Goal: Complete application form

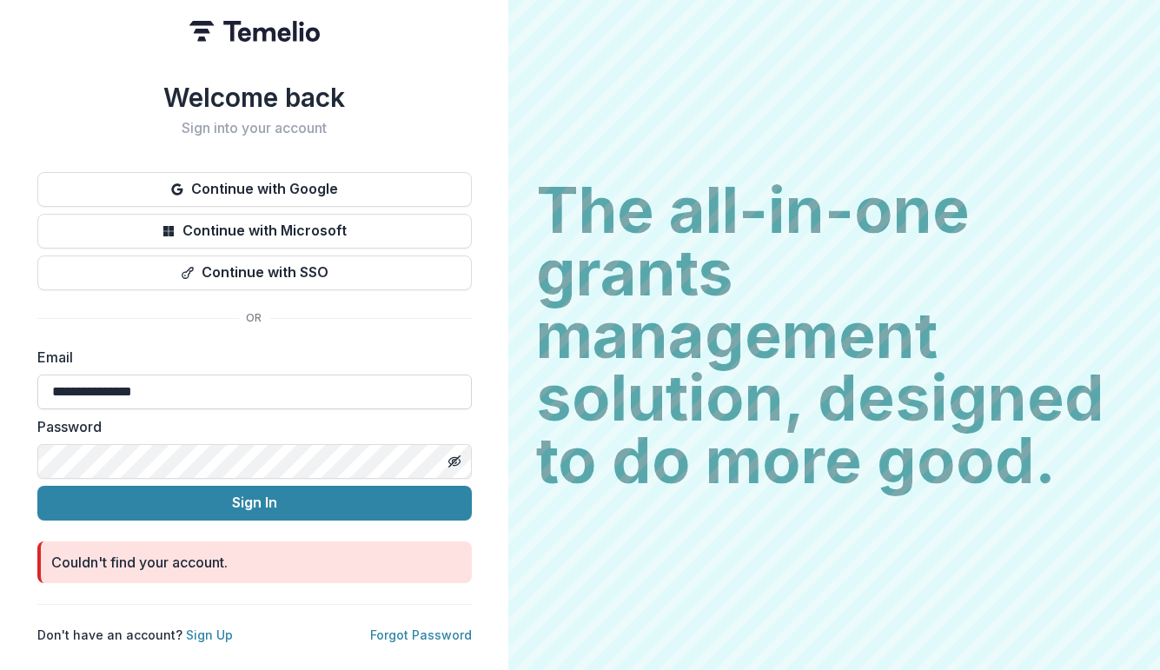
click at [182, 375] on input "**********" at bounding box center [254, 392] width 435 height 35
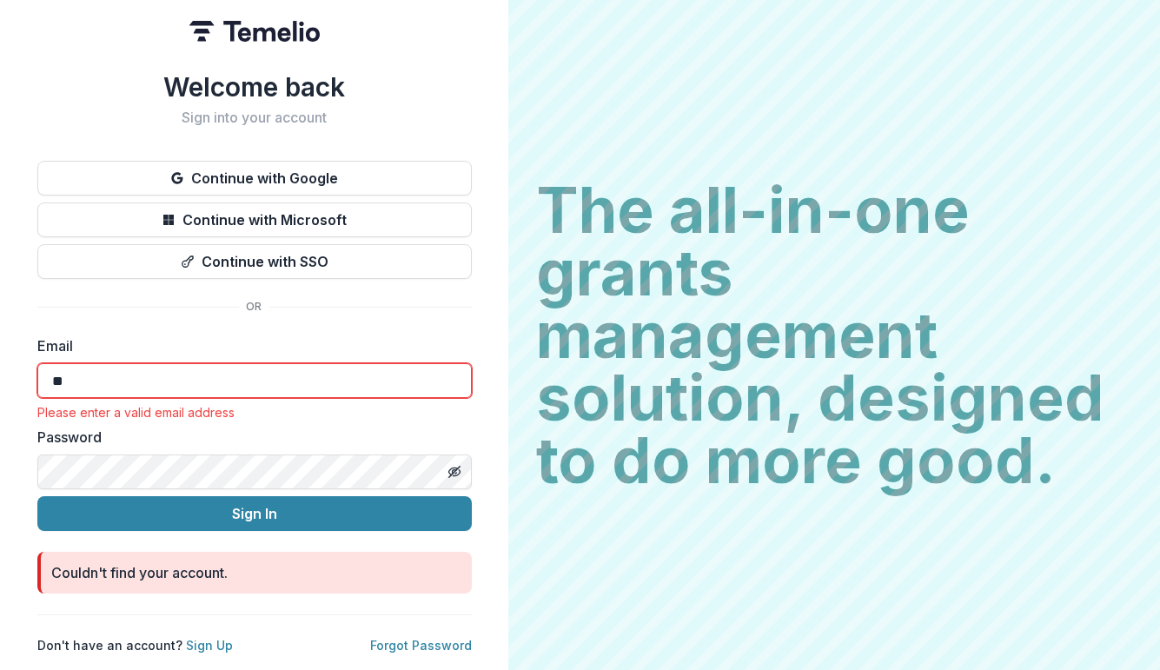
type input "*"
click at [169, 391] on input at bounding box center [254, 380] width 435 height 35
click at [446, 307] on div "Welcome back Sign into your account Continue with Google Continue with Microsof…" at bounding box center [254, 362] width 435 height 583
click at [274, 209] on button "Continue with Microsoft" at bounding box center [254, 219] width 435 height 35
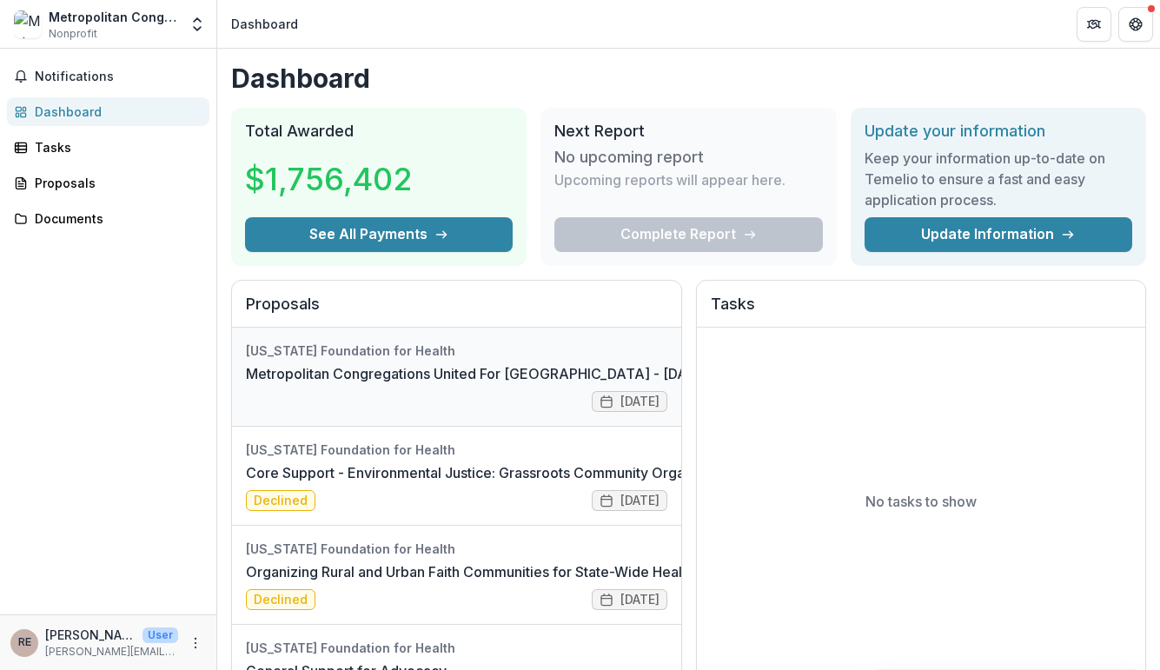
click at [421, 381] on link "Metropolitan Congregations United For [GEOGRAPHIC_DATA] - [DATE] - [DATE] Reque…" at bounding box center [602, 373] width 713 height 21
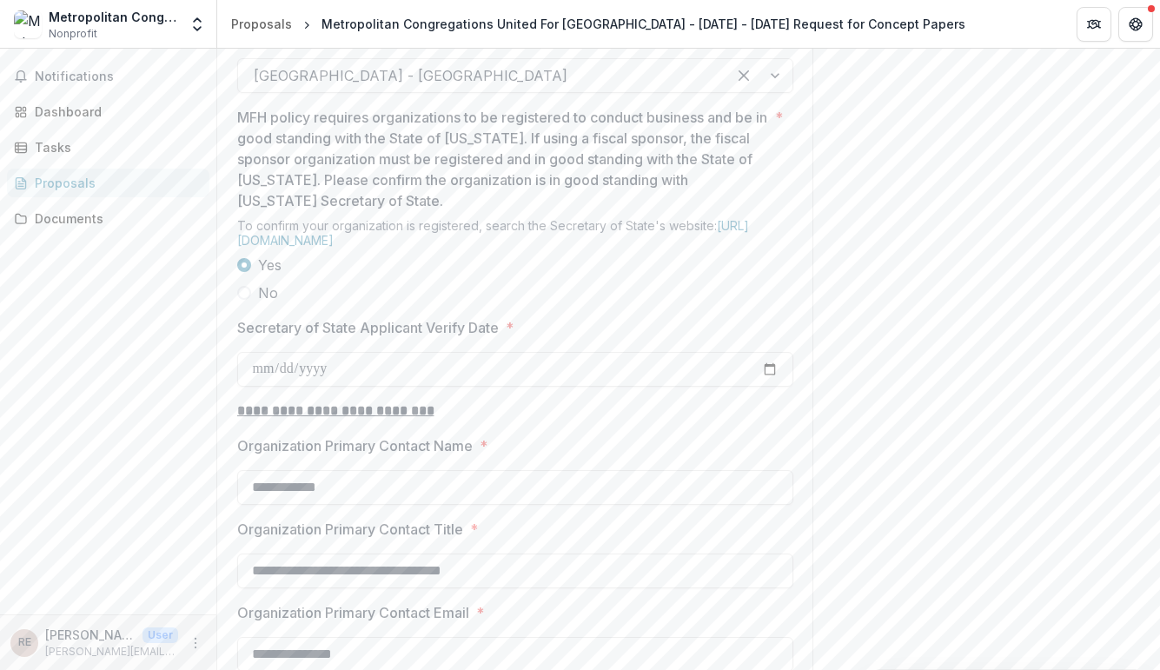
scroll to position [1520, 0]
click at [580, 243] on link "[URL][DOMAIN_NAME]" at bounding box center [493, 229] width 512 height 30
click at [415, 382] on input "Secretary of State Applicant Verify Date *" at bounding box center [515, 365] width 556 height 35
type input "**********"
drag, startPoint x: 1154, startPoint y: 389, endPoint x: 1160, endPoint y: 421, distance: 31.9
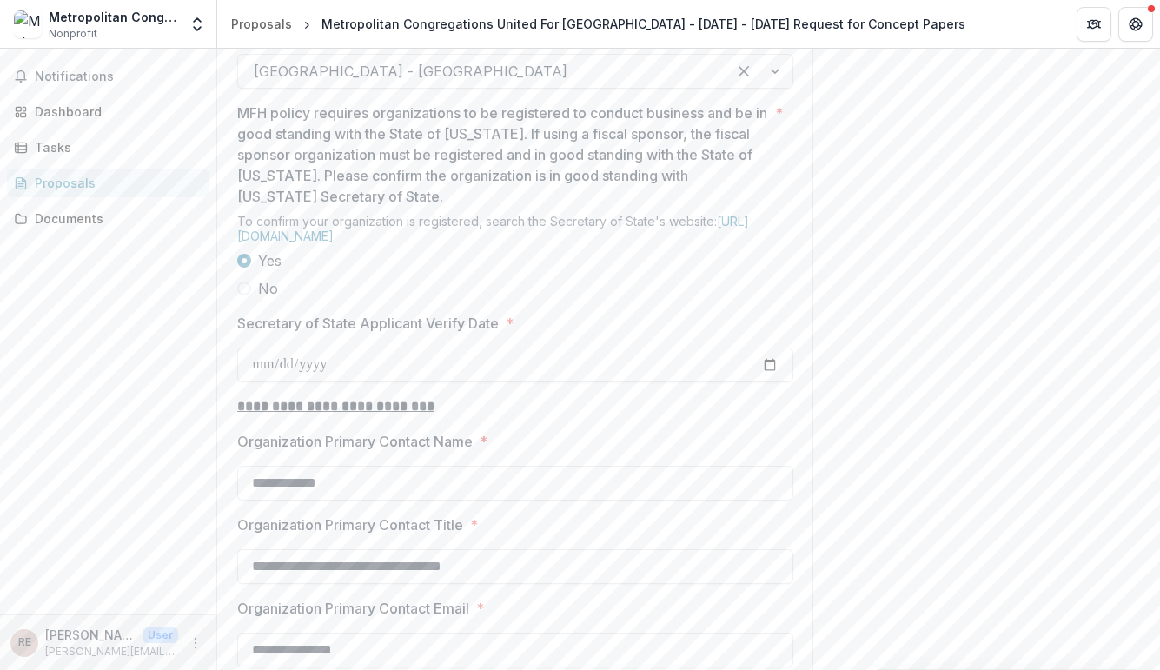
click at [1159, 421] on html "**********" at bounding box center [580, 335] width 1160 height 670
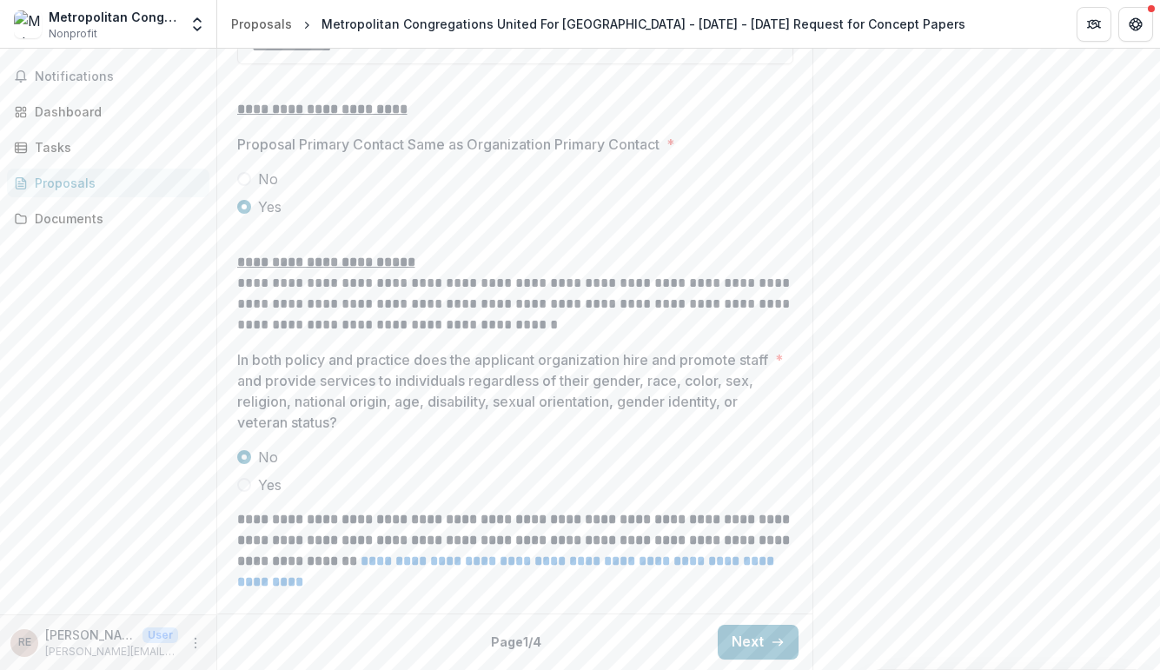
scroll to position [2268, 0]
click at [756, 637] on button "Next" at bounding box center [758, 642] width 81 height 35
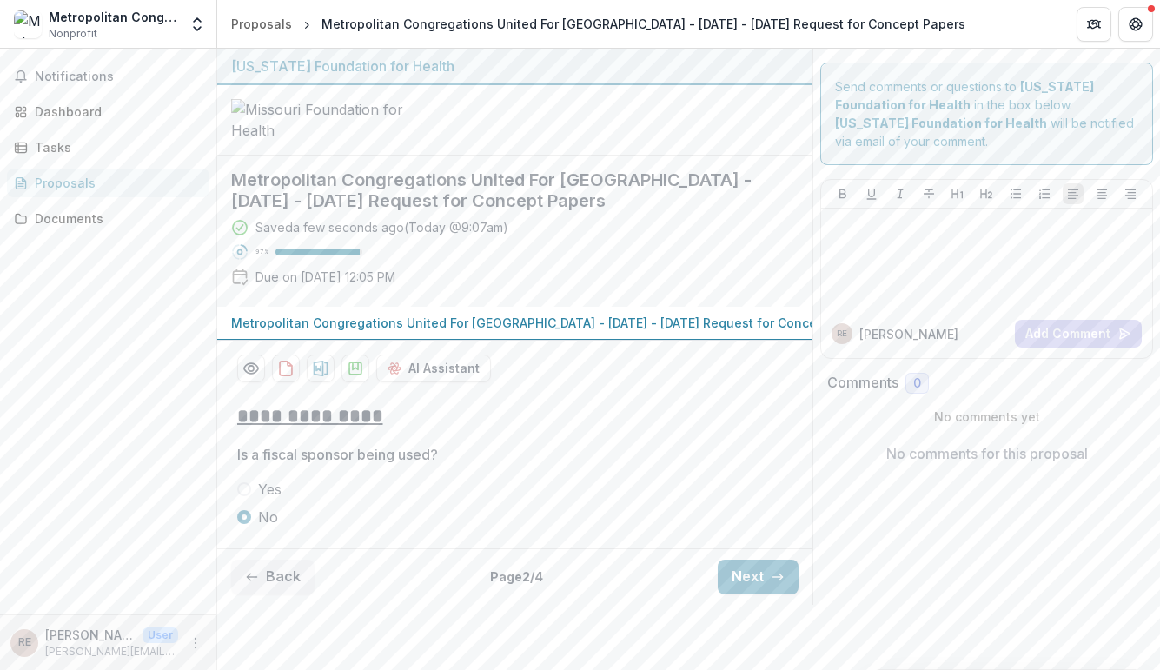
click at [148, 464] on div "Notifications Dashboard Tasks Proposals Documents" at bounding box center [108, 332] width 216 height 566
click at [745, 594] on button "Next" at bounding box center [758, 577] width 81 height 35
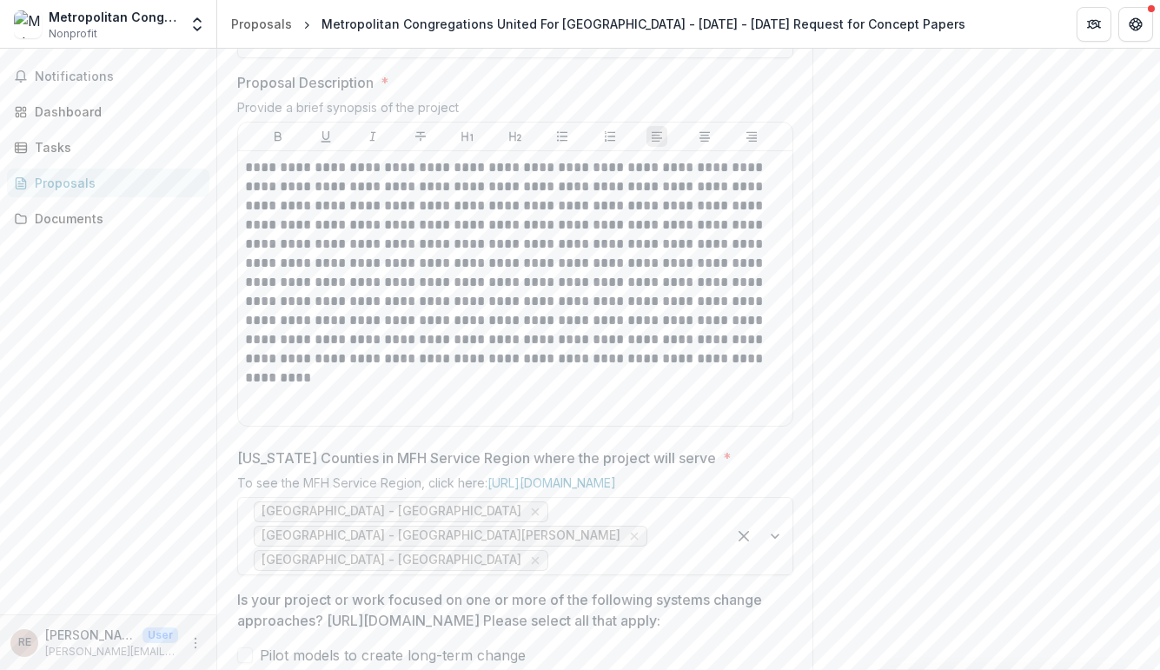
scroll to position [740, 0]
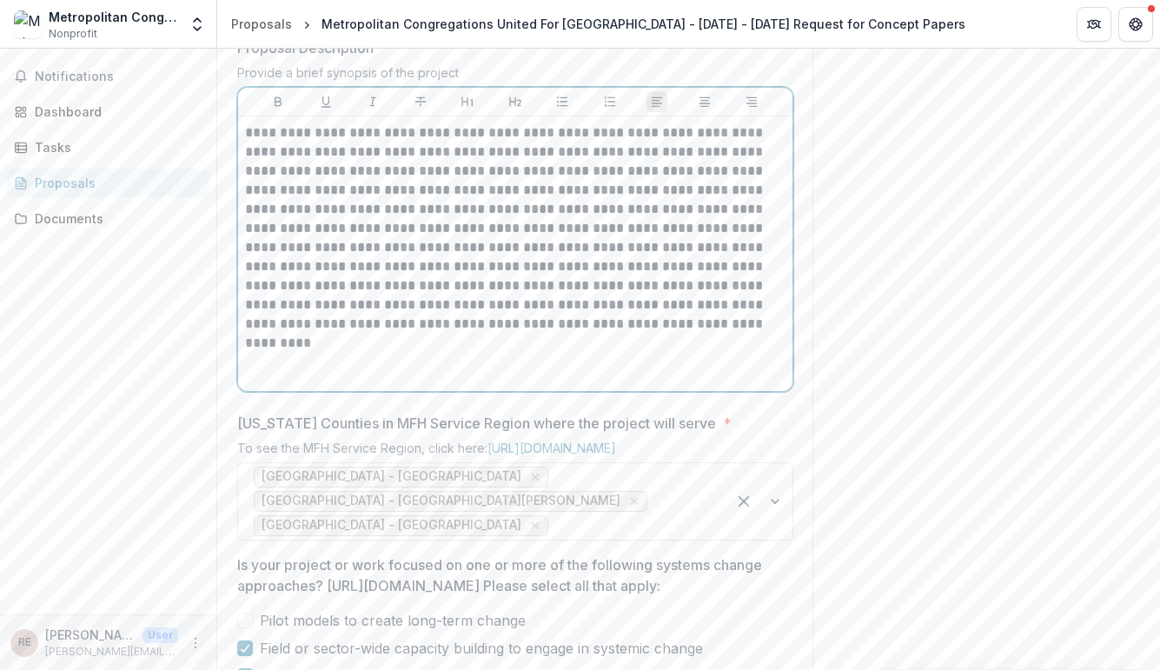
click at [332, 320] on p "**********" at bounding box center [515, 228] width 541 height 210
click at [572, 334] on p "**********" at bounding box center [515, 228] width 541 height 210
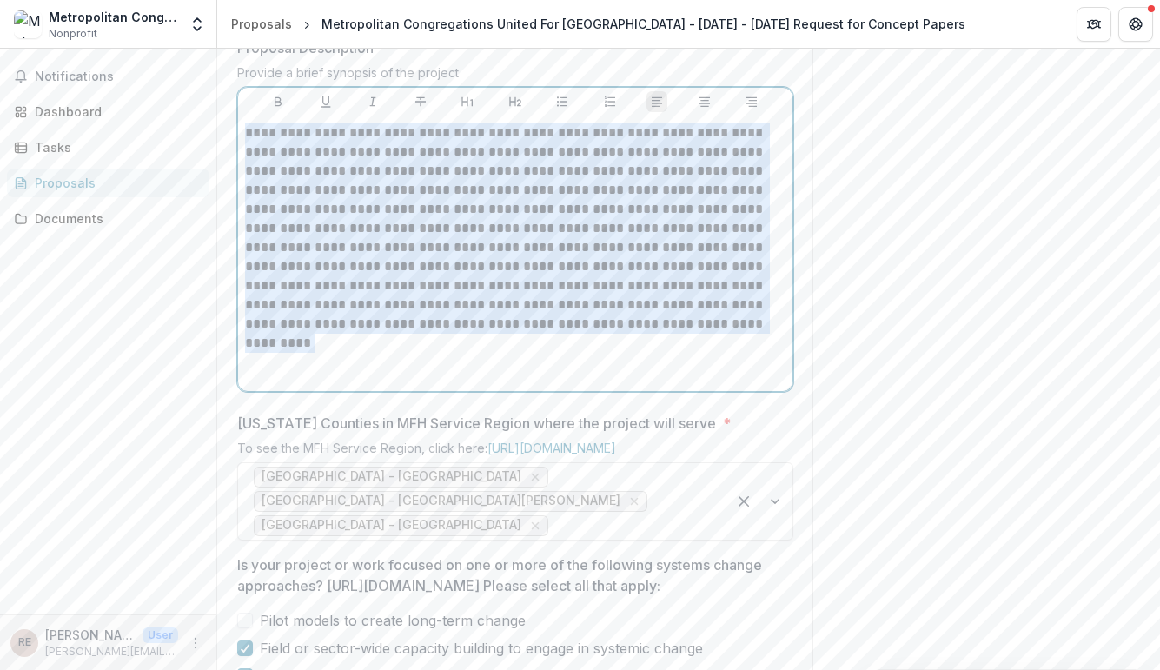
drag, startPoint x: 640, startPoint y: 472, endPoint x: 233, endPoint y: 273, distance: 453.6
click at [233, 273] on div "**********" at bounding box center [515, 447] width 584 height 1596
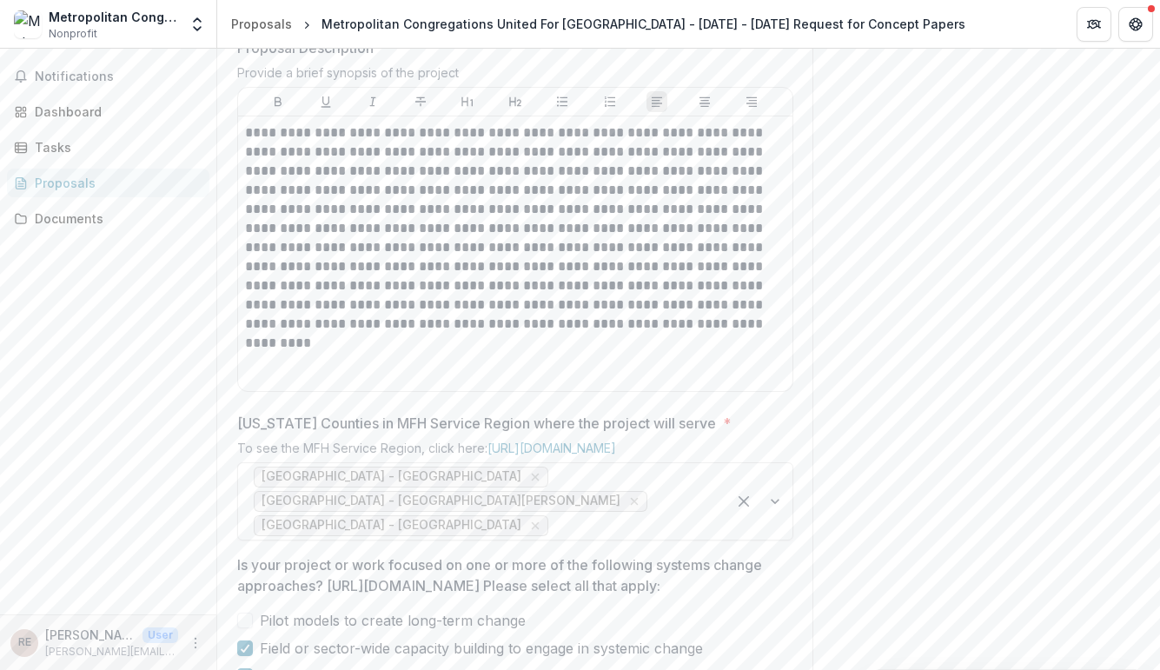
click at [892, 363] on div "Send comments or questions to [US_STATE] Foundation for Health in the box below…" at bounding box center [987, 308] width 348 height 2000
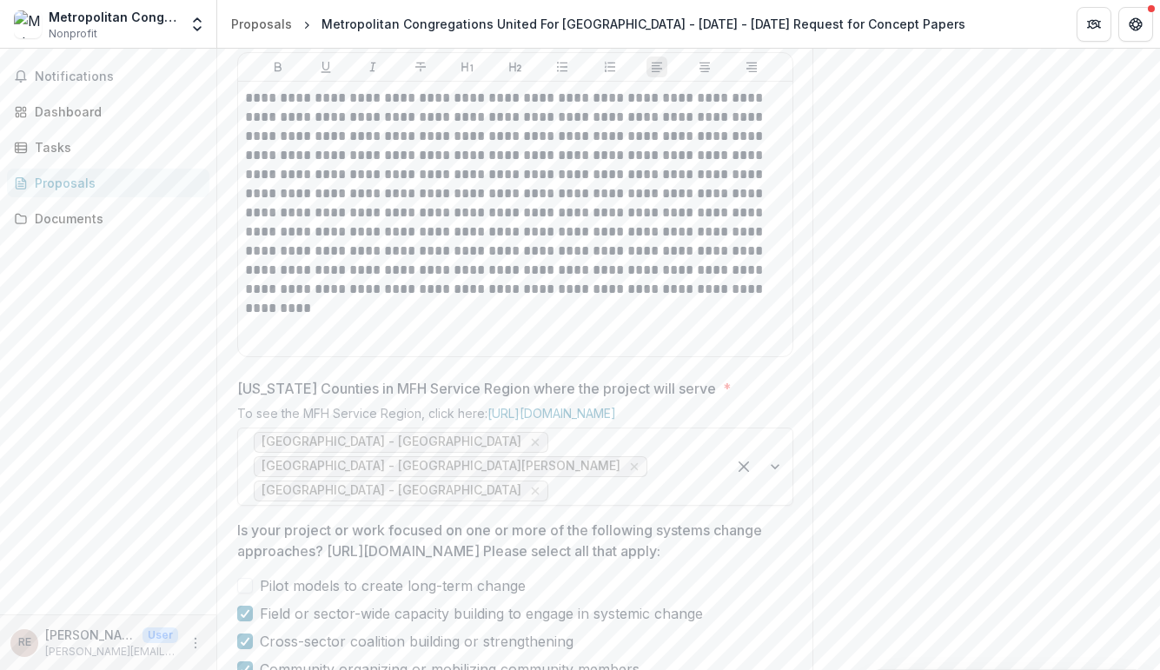
drag, startPoint x: 1154, startPoint y: 348, endPoint x: 1158, endPoint y: 430, distance: 81.8
click at [1158, 430] on div "**********" at bounding box center [688, 359] width 943 height 621
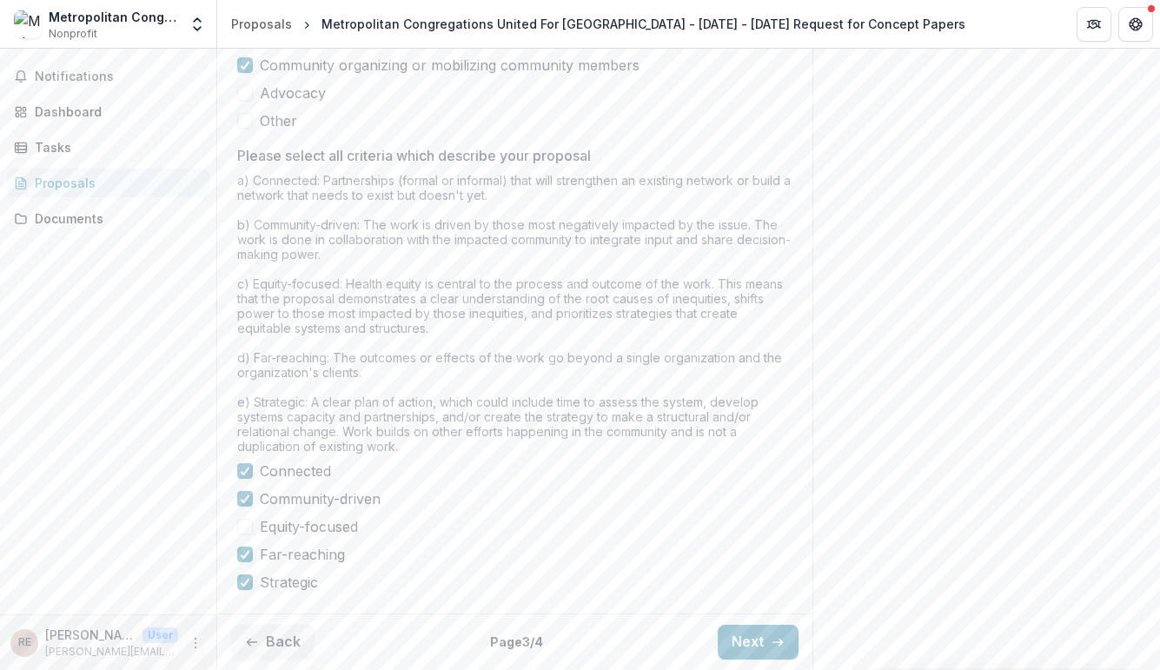
scroll to position [1545, 0]
click at [754, 647] on button "Next" at bounding box center [758, 642] width 81 height 35
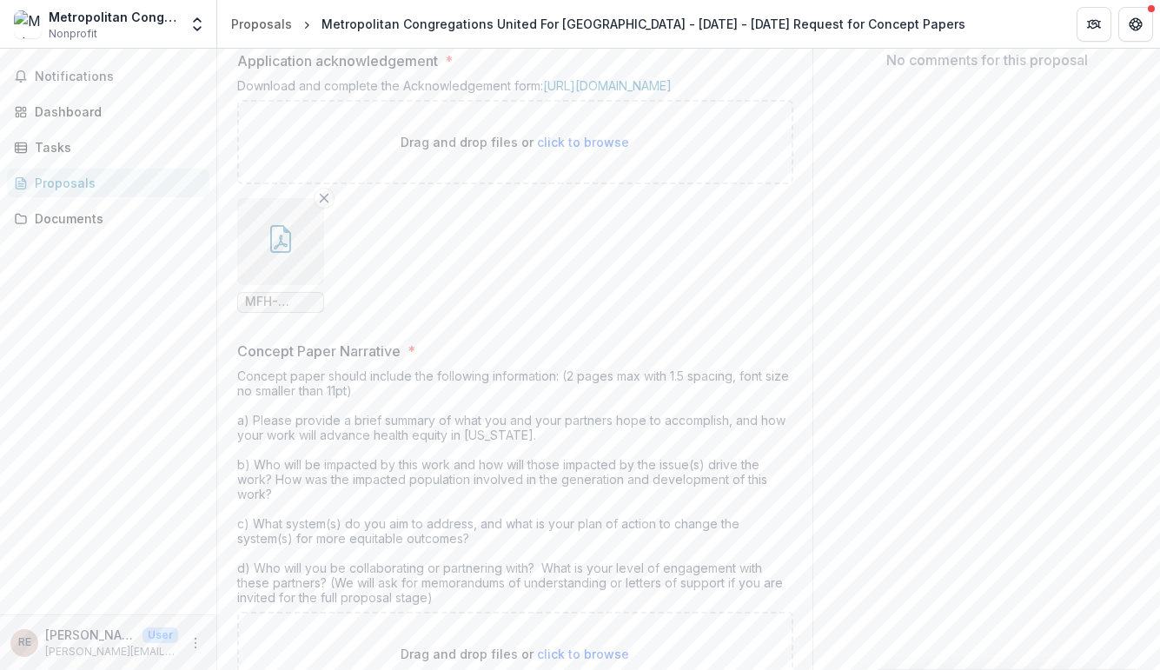
scroll to position [398, 0]
click at [263, 281] on button "button" at bounding box center [280, 237] width 87 height 87
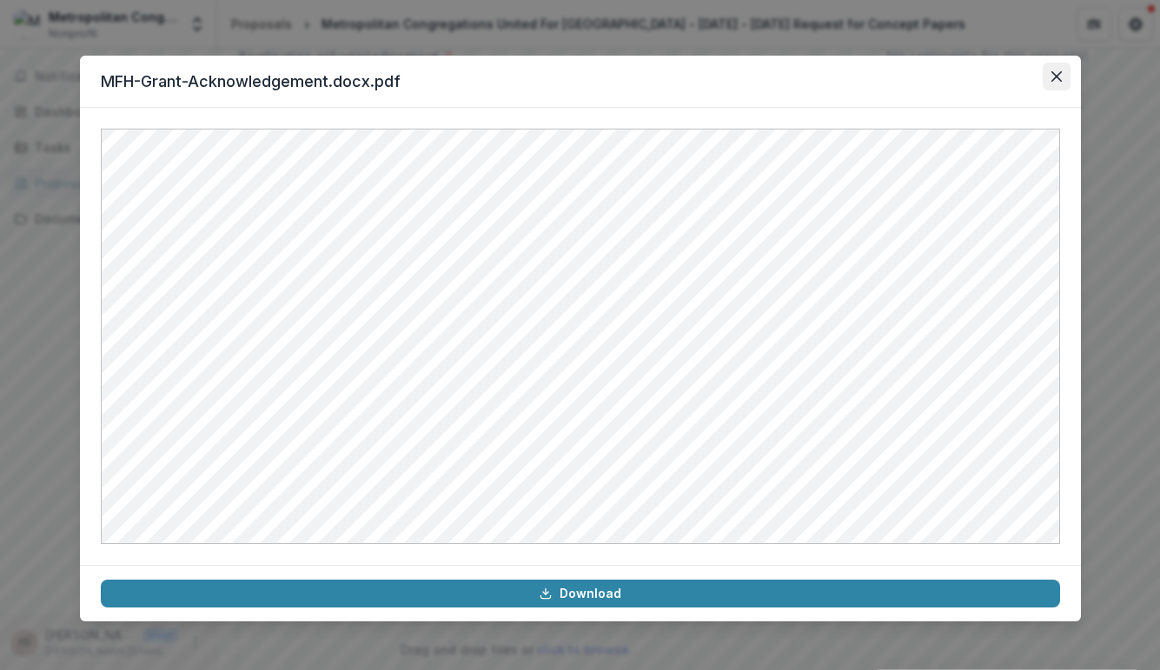
click at [1059, 71] on icon "Close" at bounding box center [1056, 76] width 10 height 10
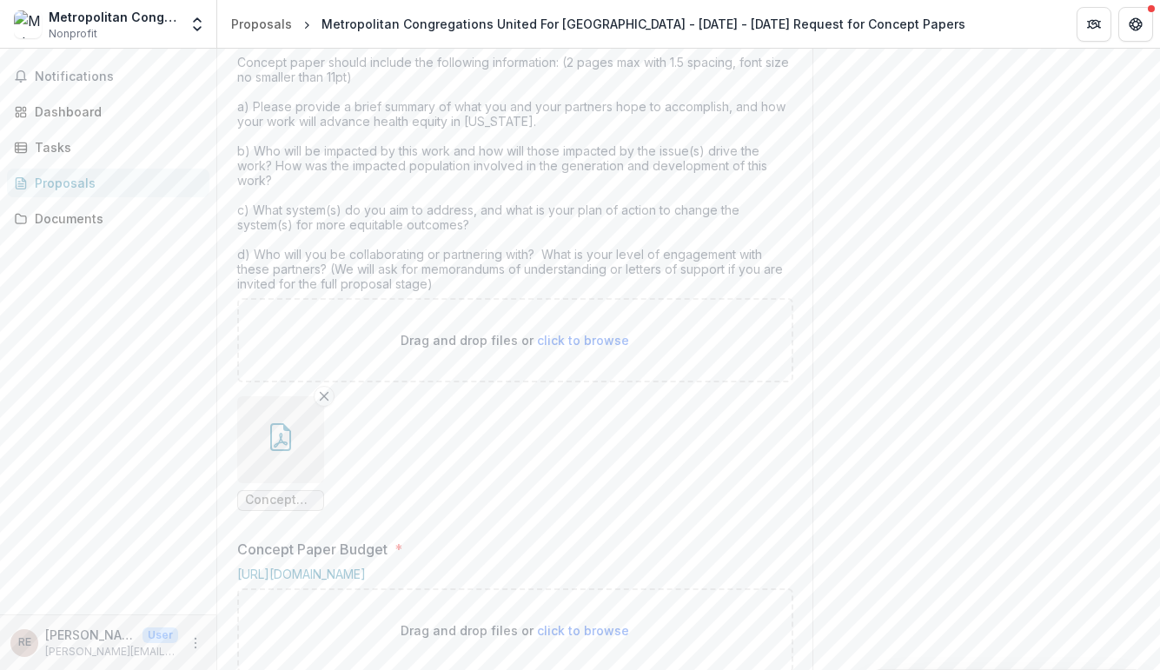
scroll to position [740, 0]
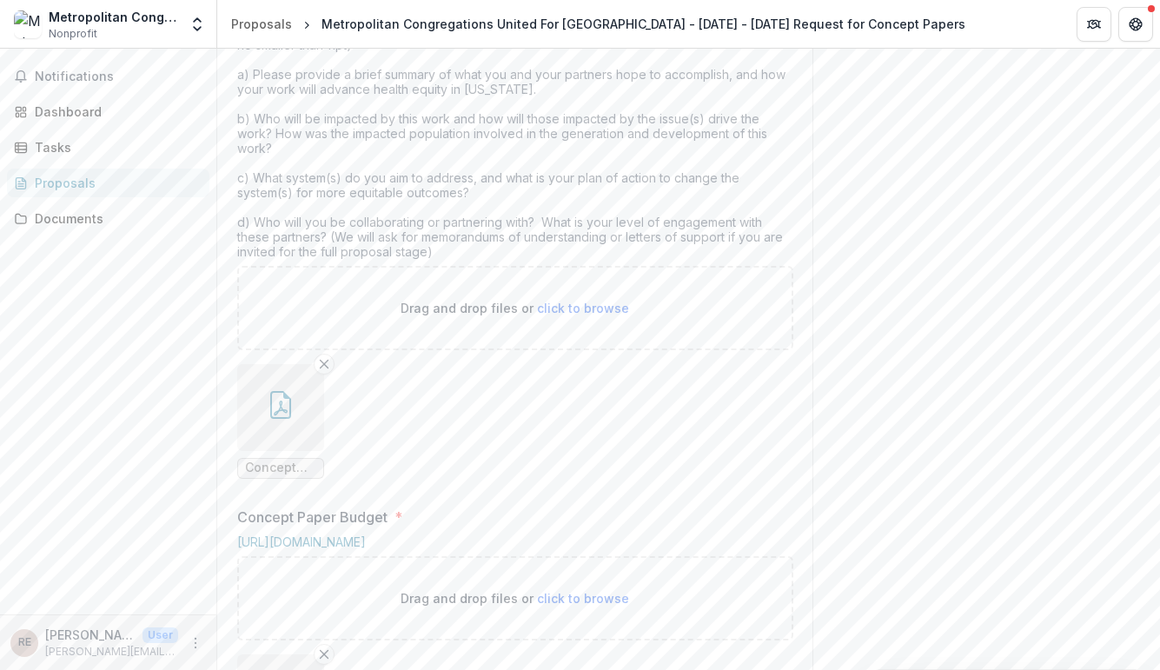
click at [280, 419] on icon "button" at bounding box center [281, 405] width 28 height 28
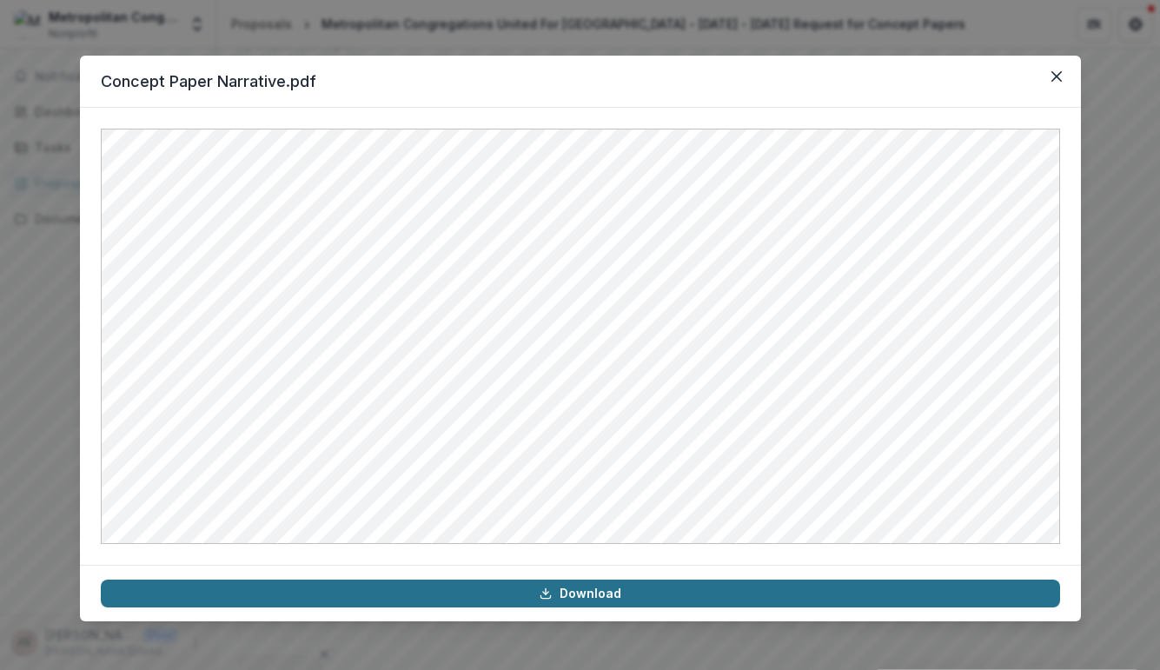
click at [600, 598] on link "Download" at bounding box center [580, 594] width 959 height 28
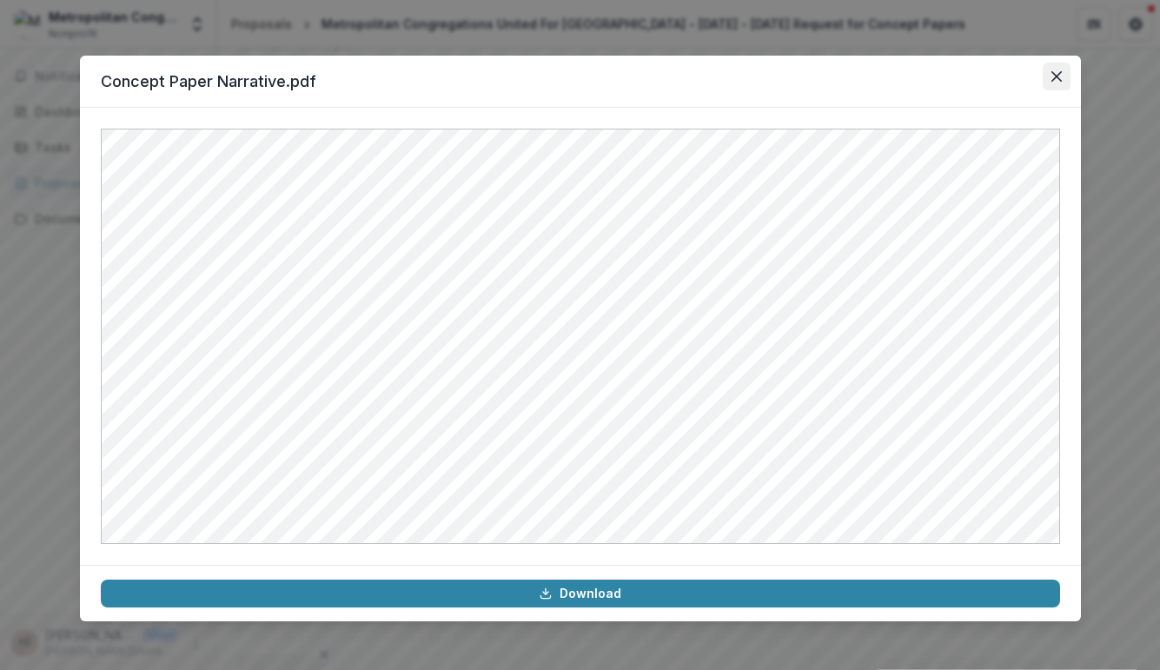
click at [1052, 79] on icon "Close" at bounding box center [1056, 76] width 10 height 10
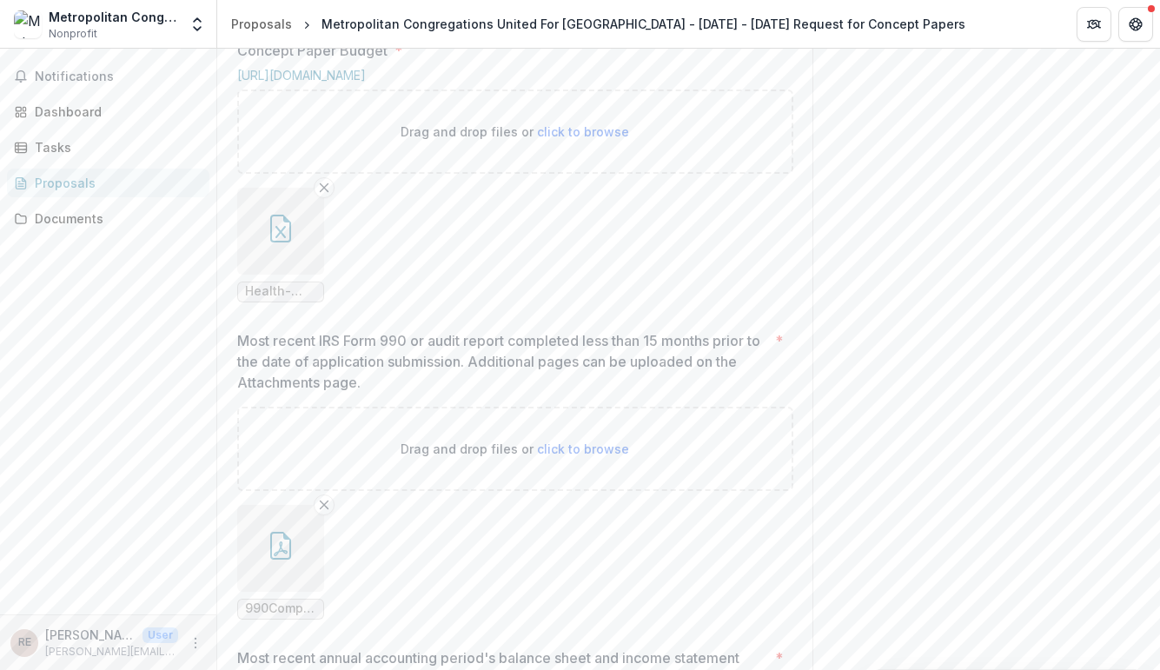
scroll to position [1236, 0]
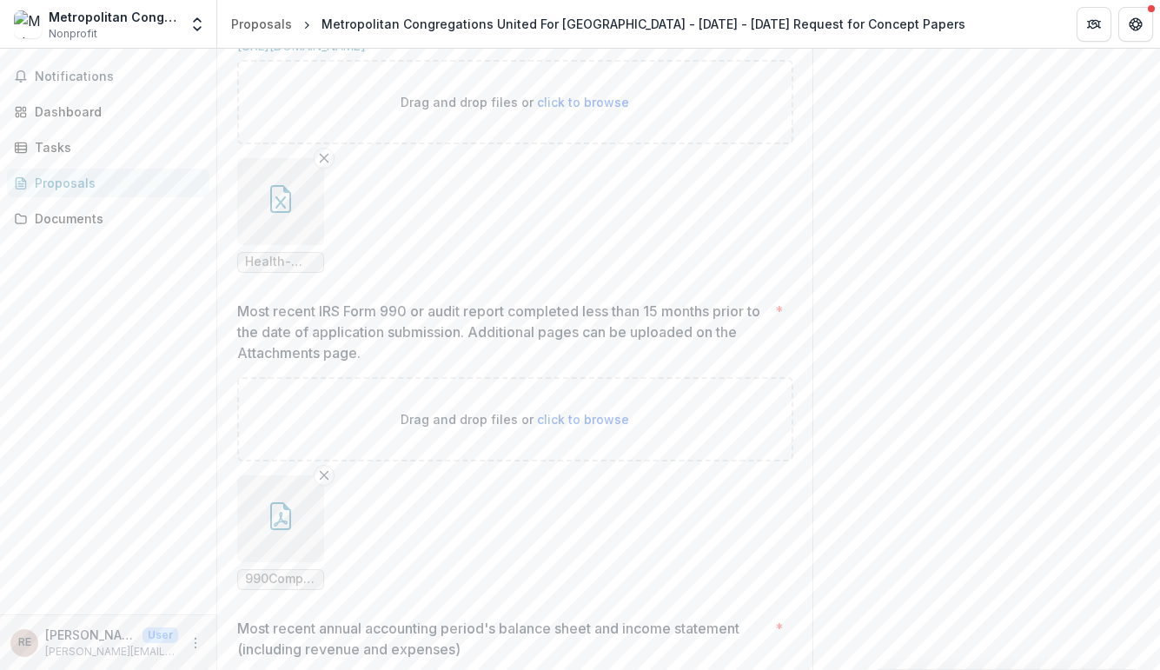
click at [278, 209] on icon "button" at bounding box center [280, 202] width 10 height 12
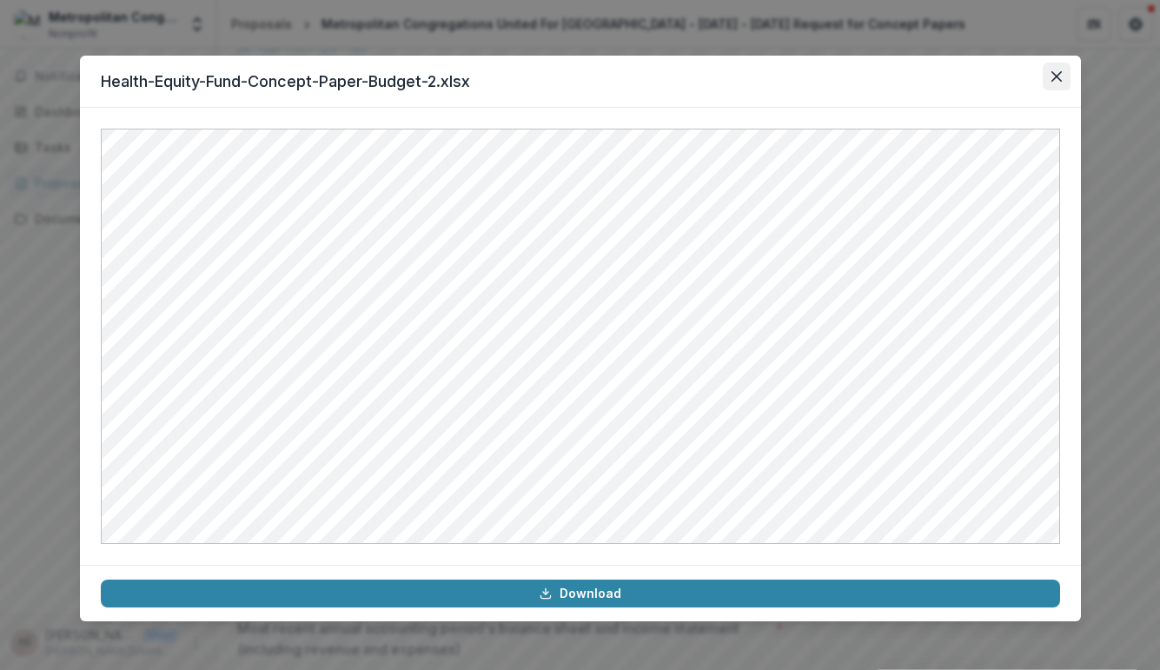
click at [1053, 83] on button "Close" at bounding box center [1057, 77] width 28 height 28
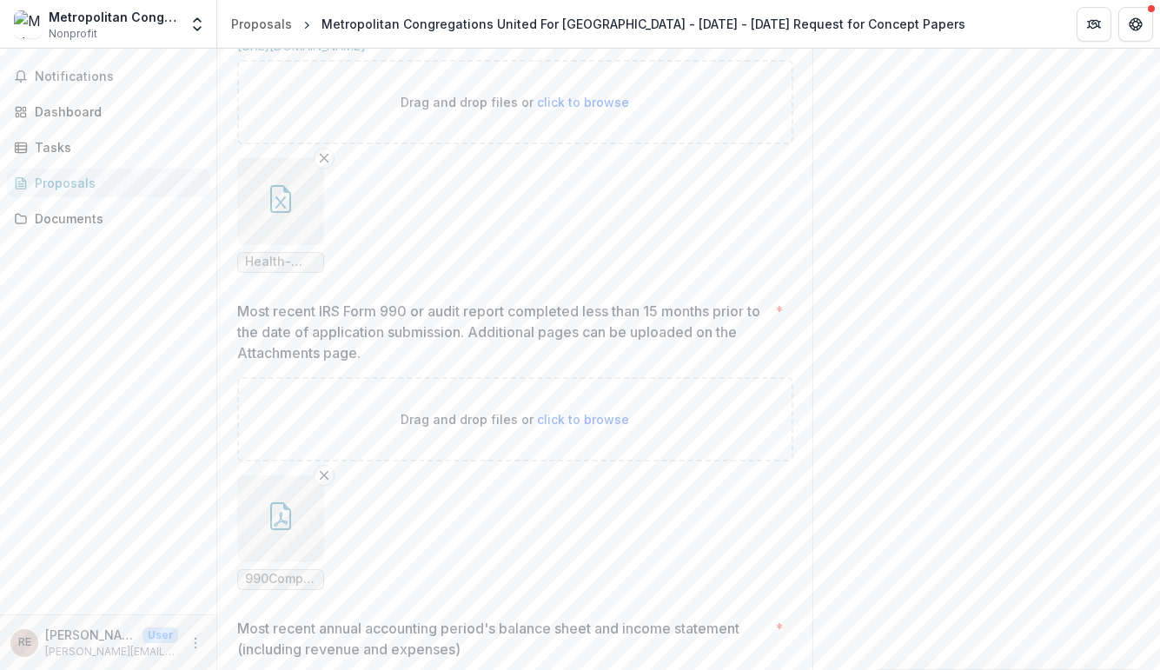
drag, startPoint x: 1154, startPoint y: 388, endPoint x: 1158, endPoint y: 461, distance: 72.3
click at [1158, 461] on div "**********" at bounding box center [688, 359] width 943 height 621
click at [999, 466] on div "Send comments or questions to [US_STATE] Foundation for Health in the box below…" at bounding box center [987, 40] width 348 height 2455
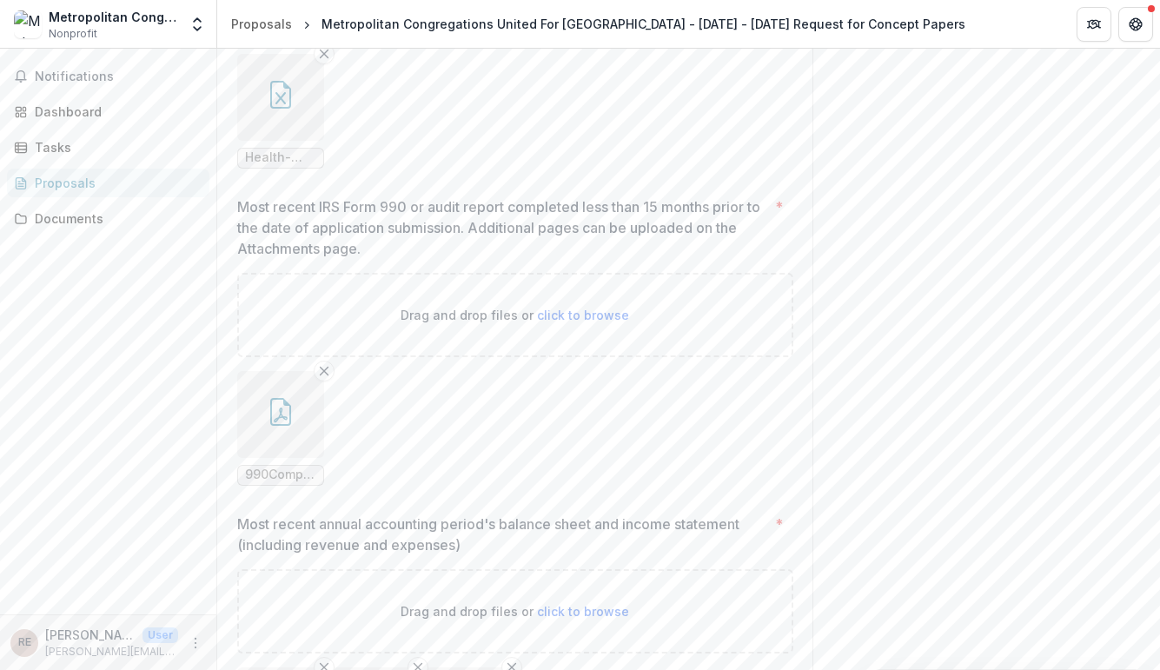
scroll to position [1375, 0]
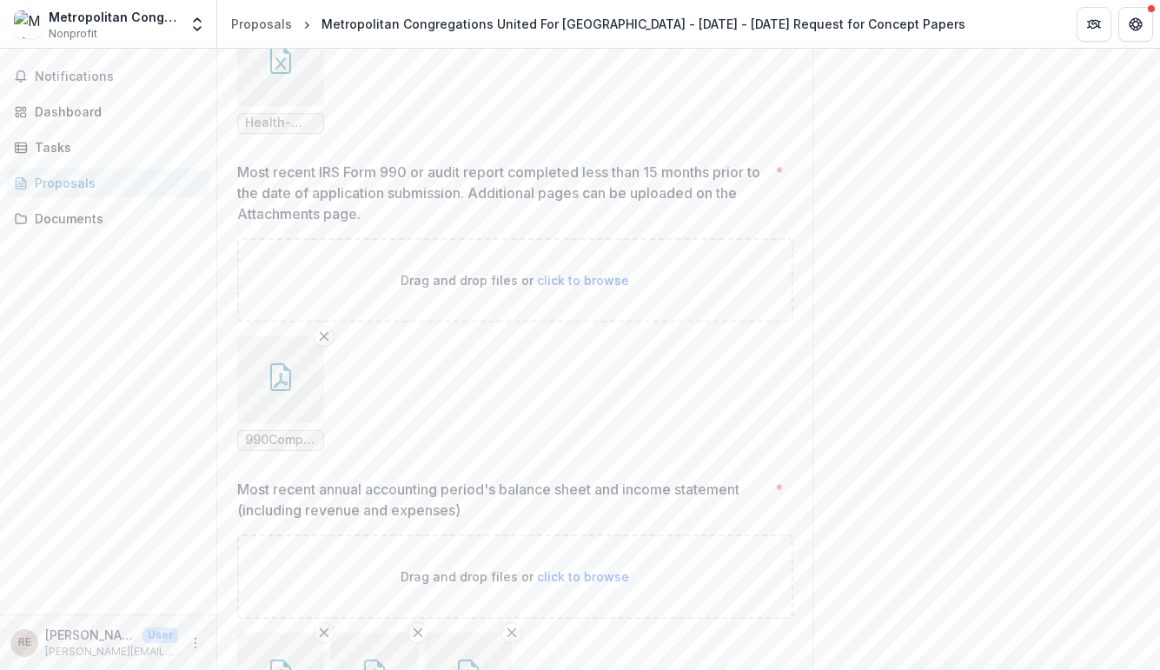
click at [262, 423] on button "button" at bounding box center [280, 379] width 87 height 87
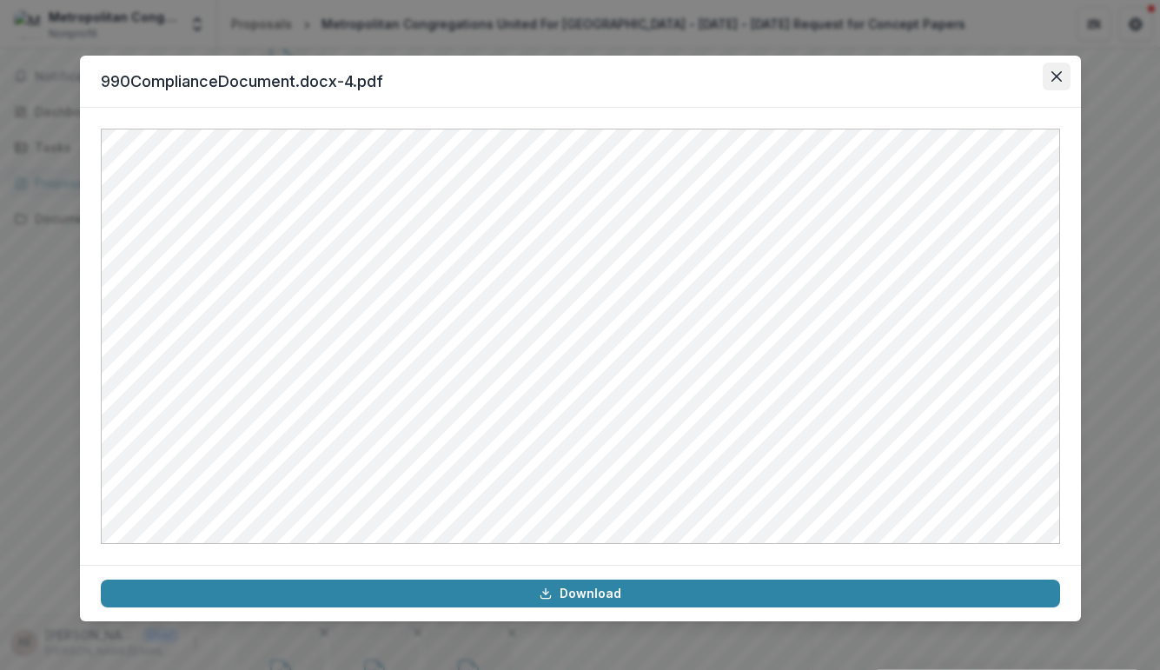
click at [1054, 79] on icon "Close" at bounding box center [1056, 76] width 10 height 10
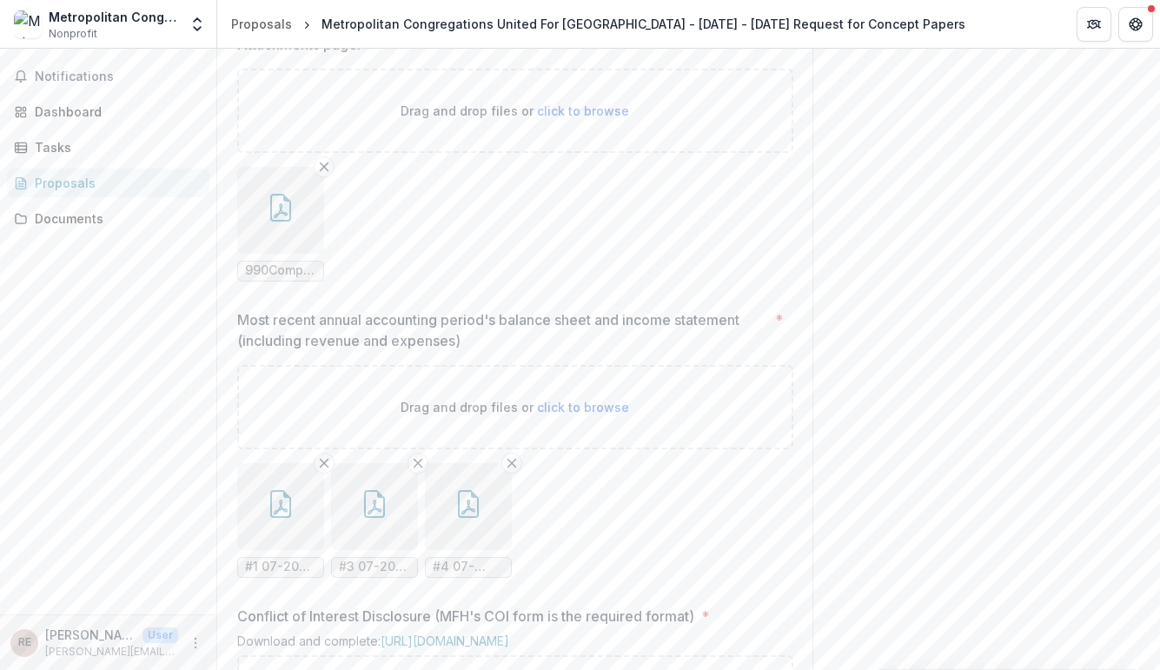
scroll to position [1529, 0]
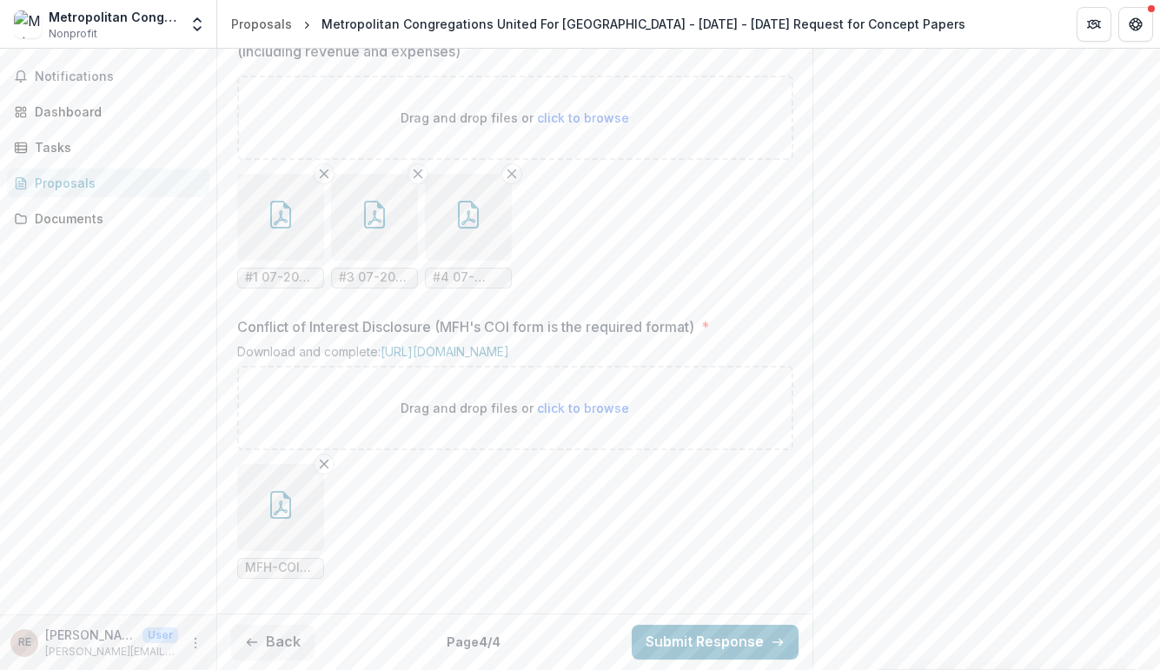
scroll to position [1947, 0]
click at [280, 229] on icon "button" at bounding box center [281, 215] width 28 height 28
click at [377, 229] on icon "button" at bounding box center [375, 215] width 28 height 28
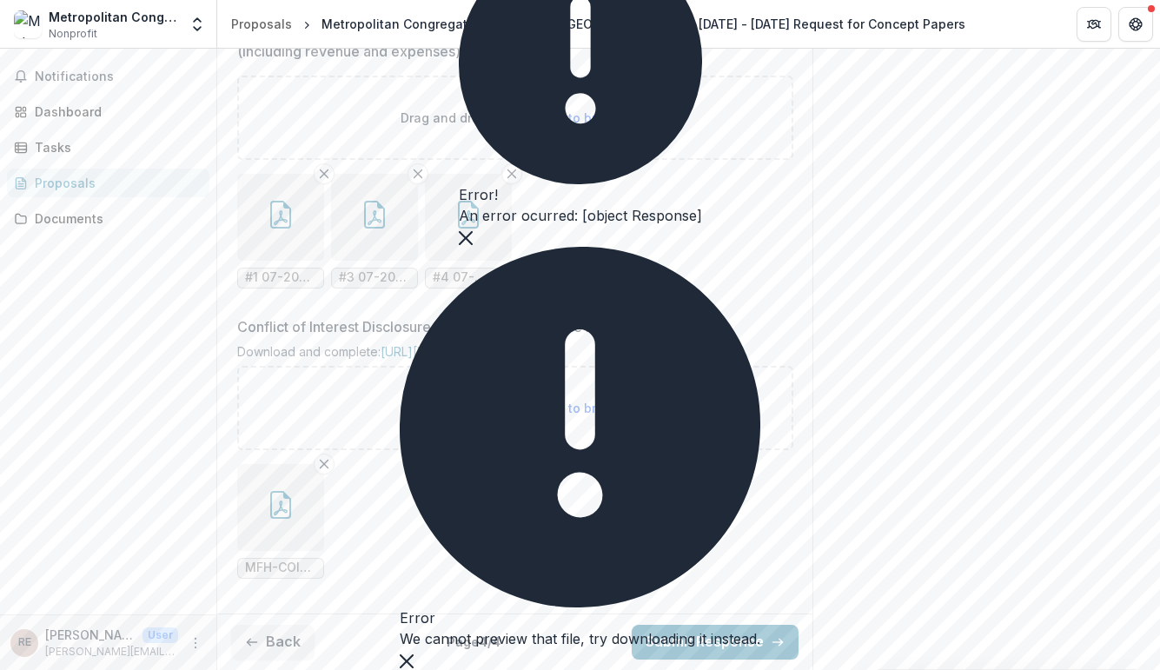
click at [461, 229] on icon "button" at bounding box center [468, 215] width 28 height 28
click at [288, 285] on span "#1 07-2025 Balance Sheet.pdf" at bounding box center [280, 277] width 71 height 15
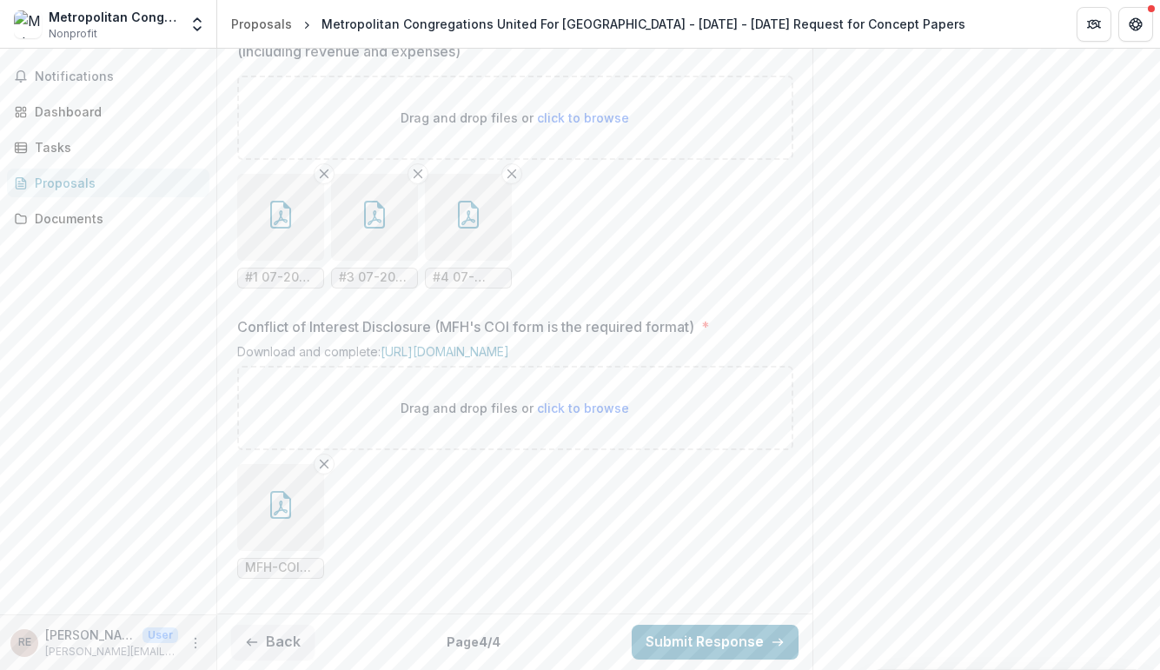
click at [270, 285] on span "#1 07-2025 Balance Sheet.pdf" at bounding box center [280, 277] width 71 height 15
click at [382, 268] on span "#3 07-2025 P&L CM & YTD - collapsed.pdf" at bounding box center [374, 278] width 87 height 21
click at [274, 522] on button "button" at bounding box center [280, 507] width 87 height 87
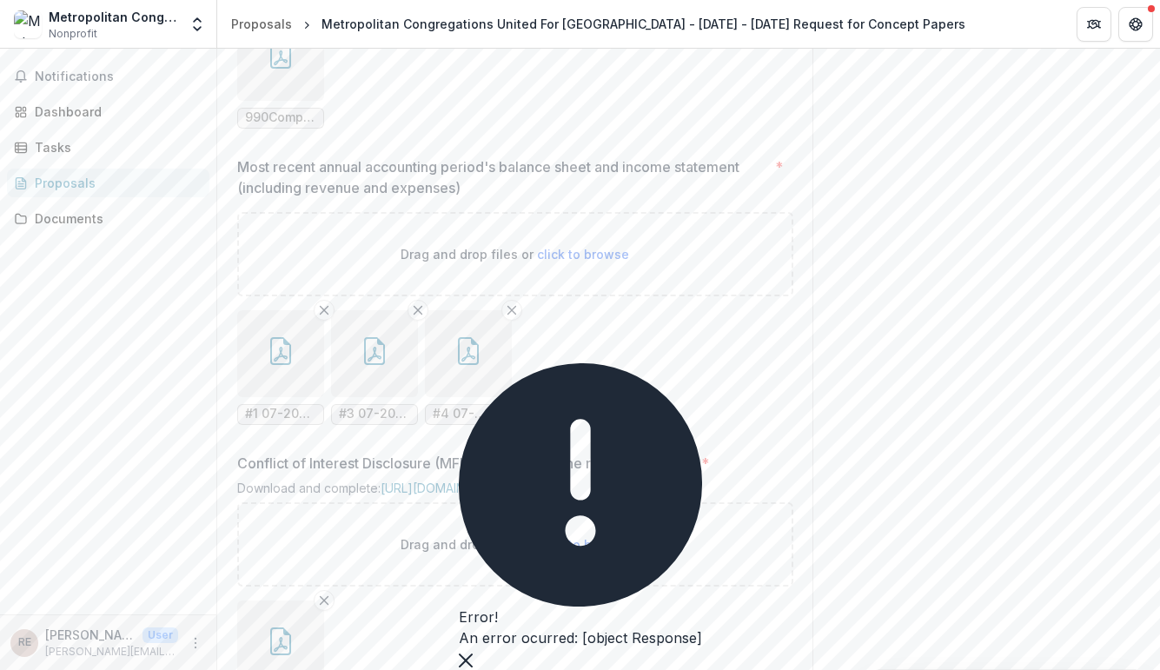
scroll to position [1690, 0]
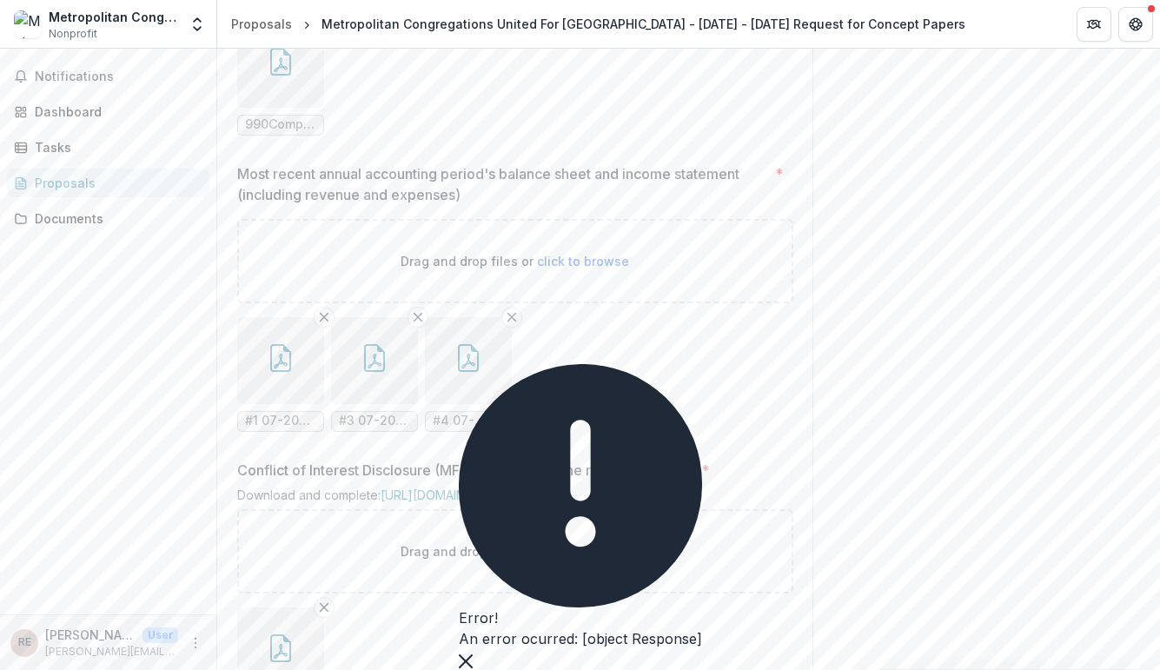
click at [275, 76] on icon "button" at bounding box center [281, 62] width 28 height 28
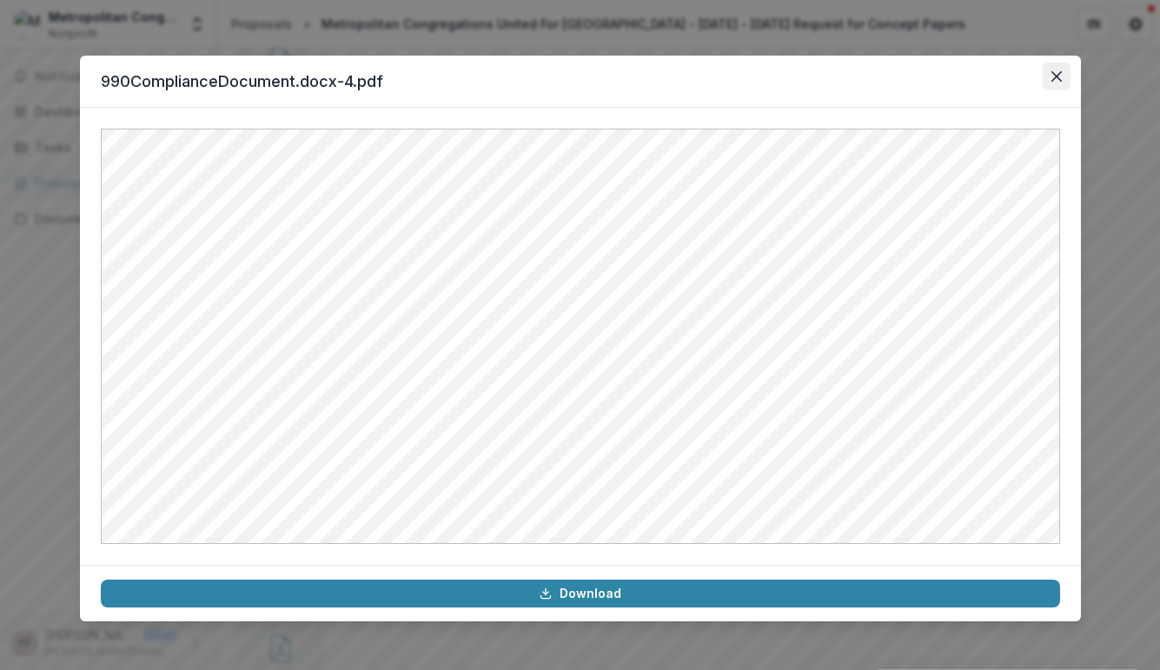
click at [1055, 75] on icon "Close" at bounding box center [1056, 76] width 10 height 10
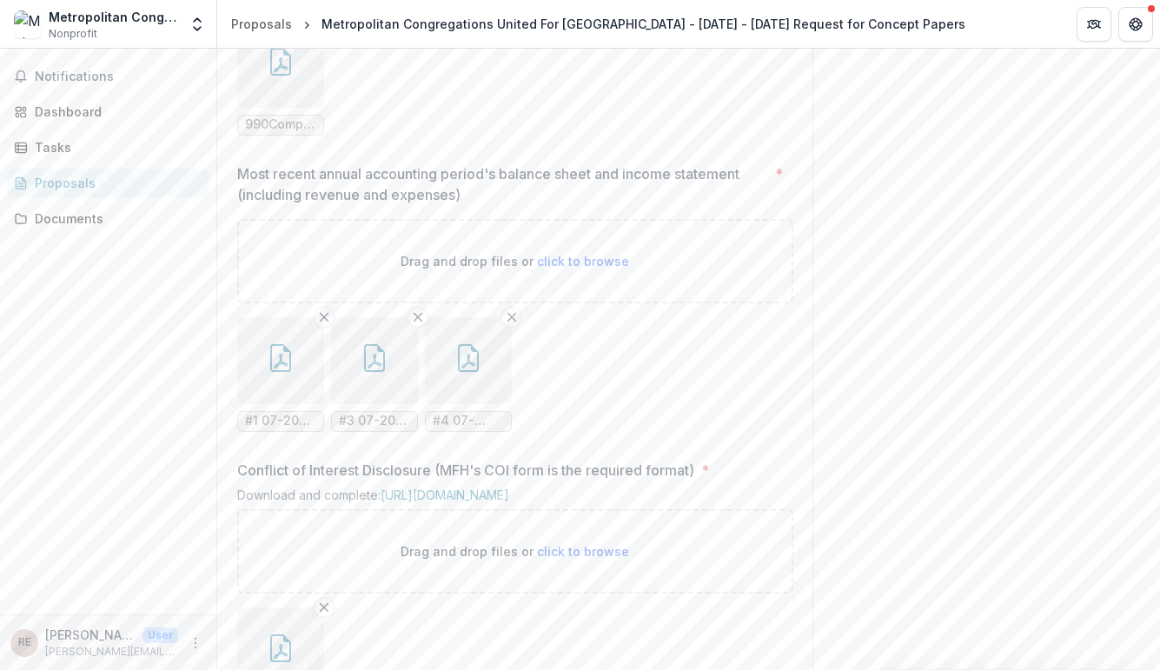
drag, startPoint x: 1154, startPoint y: 472, endPoint x: 1161, endPoint y: 572, distance: 100.2
click at [1159, 572] on html "**********" at bounding box center [580, 335] width 1160 height 670
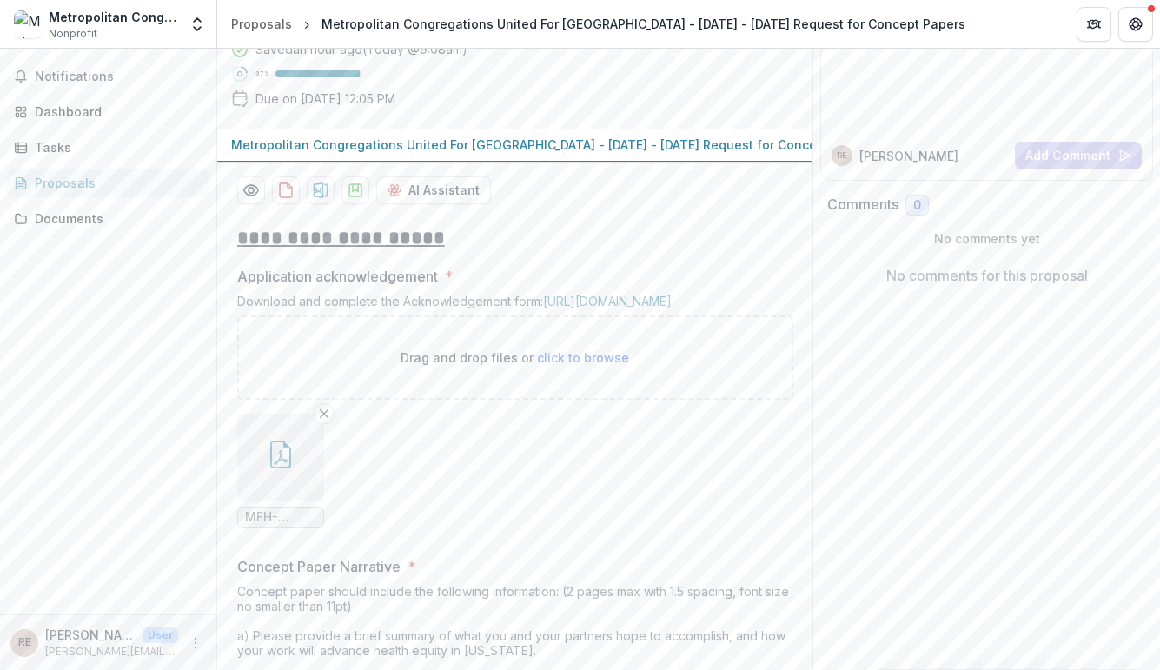
scroll to position [0, 0]
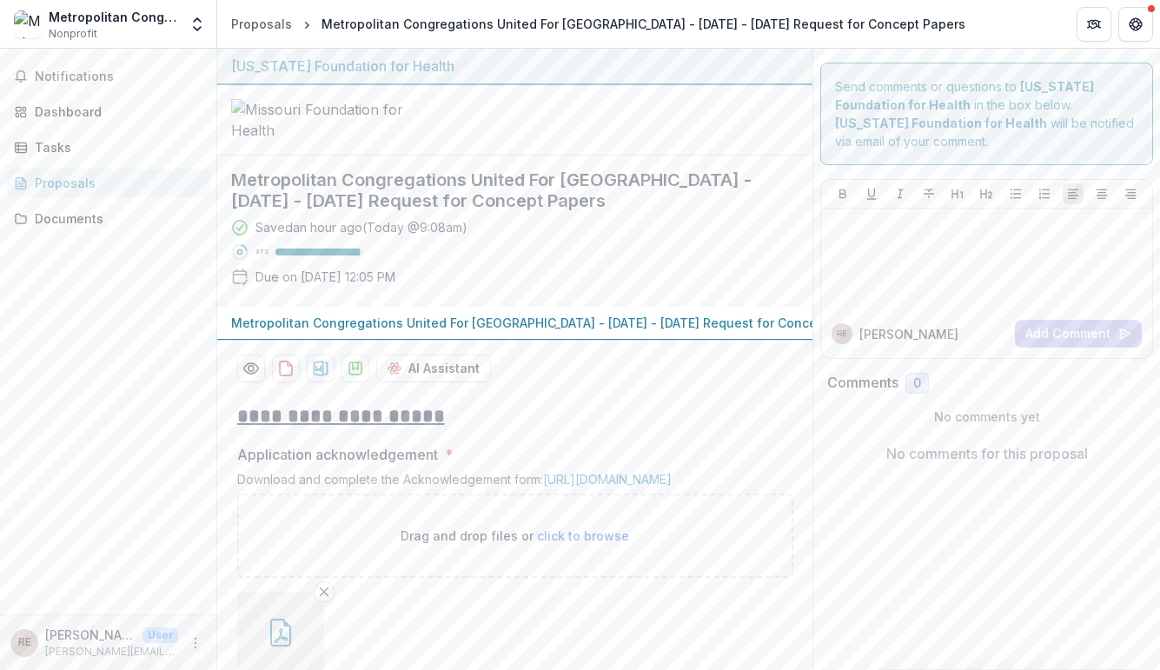
click at [143, 402] on div "Notifications Dashboard Tasks Proposals Documents" at bounding box center [108, 332] width 216 height 566
click at [161, 565] on div "Notifications Dashboard Tasks Proposals Documents" at bounding box center [108, 332] width 216 height 566
click at [112, 388] on div "Notifications Dashboard Tasks Proposals Documents" at bounding box center [108, 332] width 216 height 566
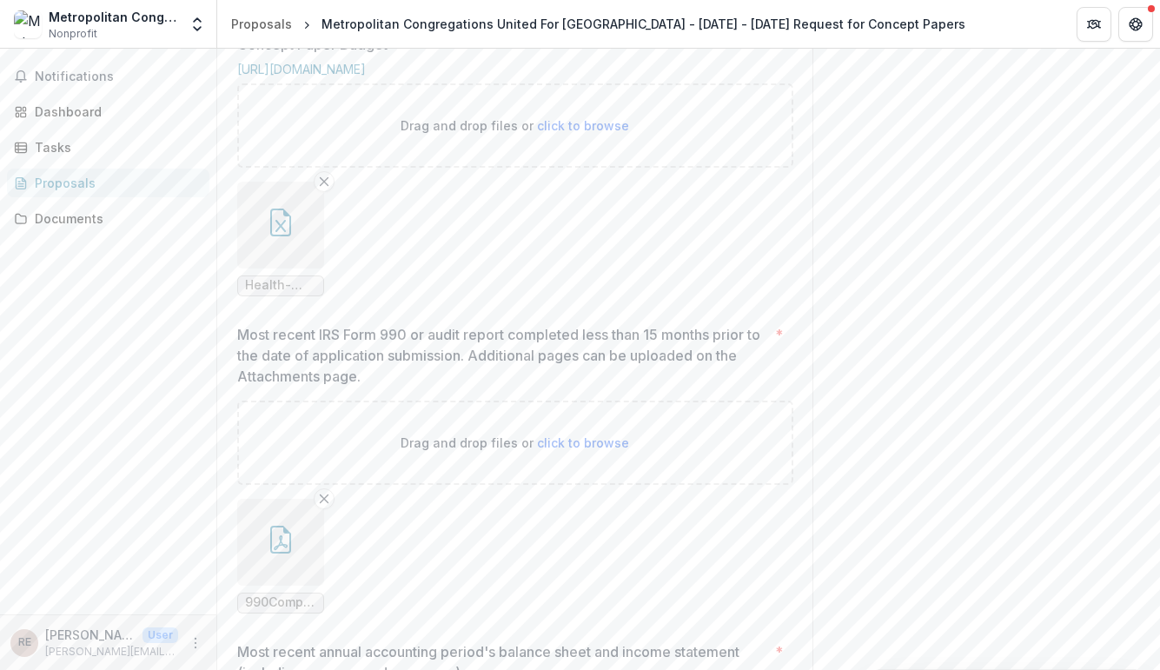
scroll to position [1216, 0]
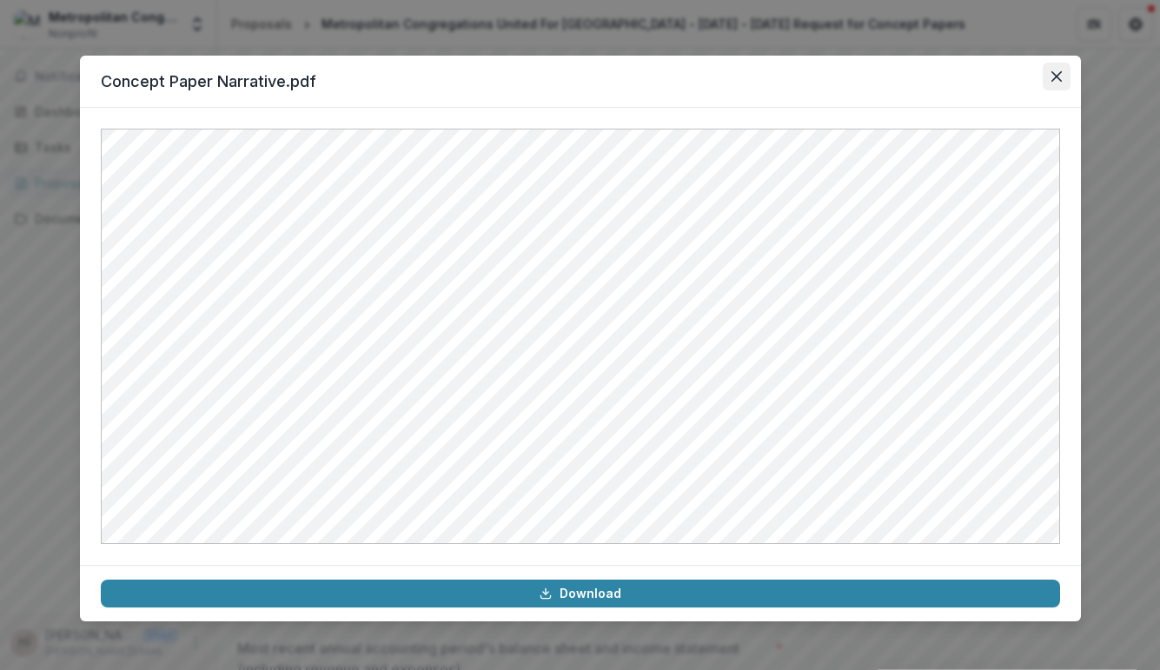
click at [1054, 75] on icon "Close" at bounding box center [1056, 76] width 10 height 10
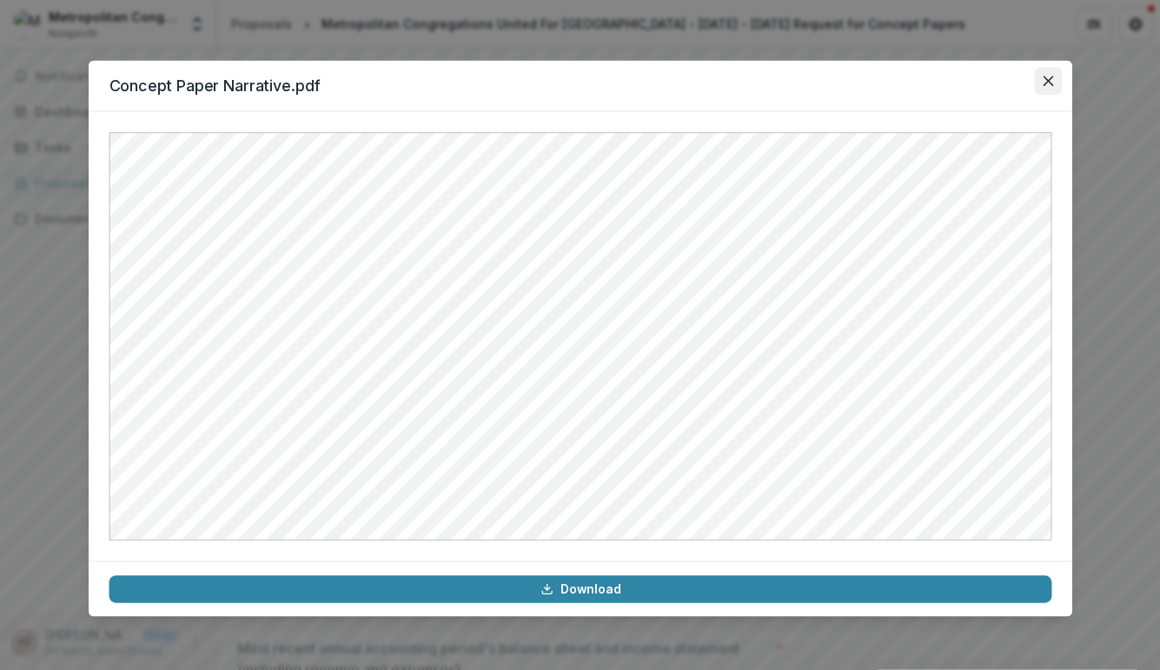
scroll to position [1215, 0]
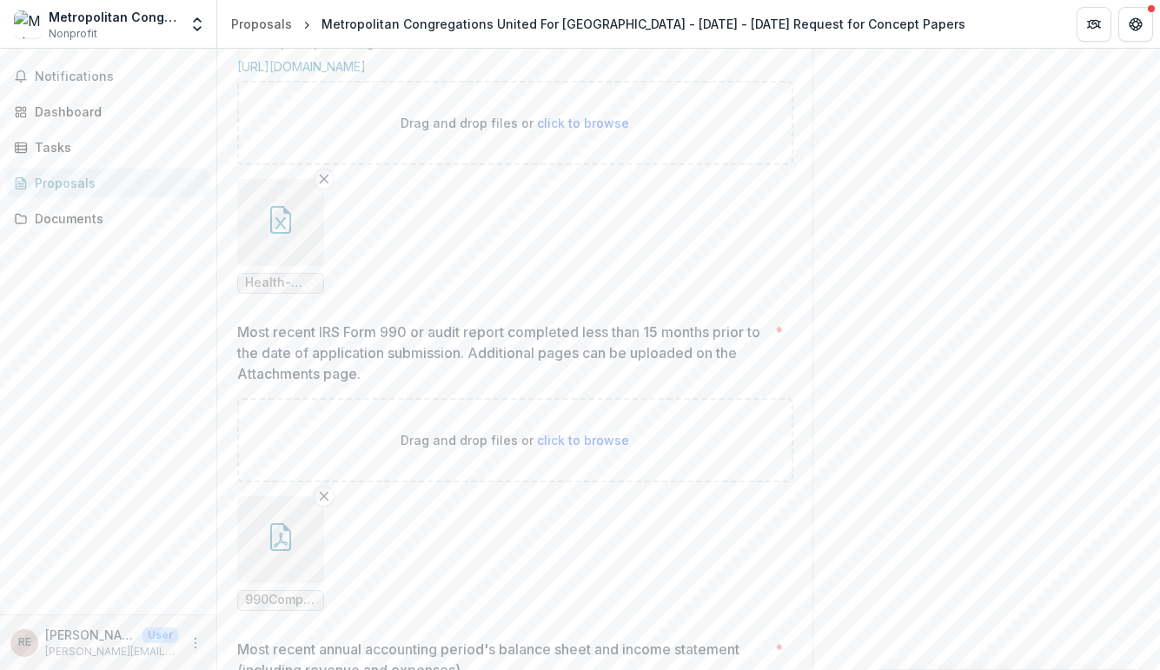
click at [282, 234] on icon "button" at bounding box center [280, 220] width 21 height 28
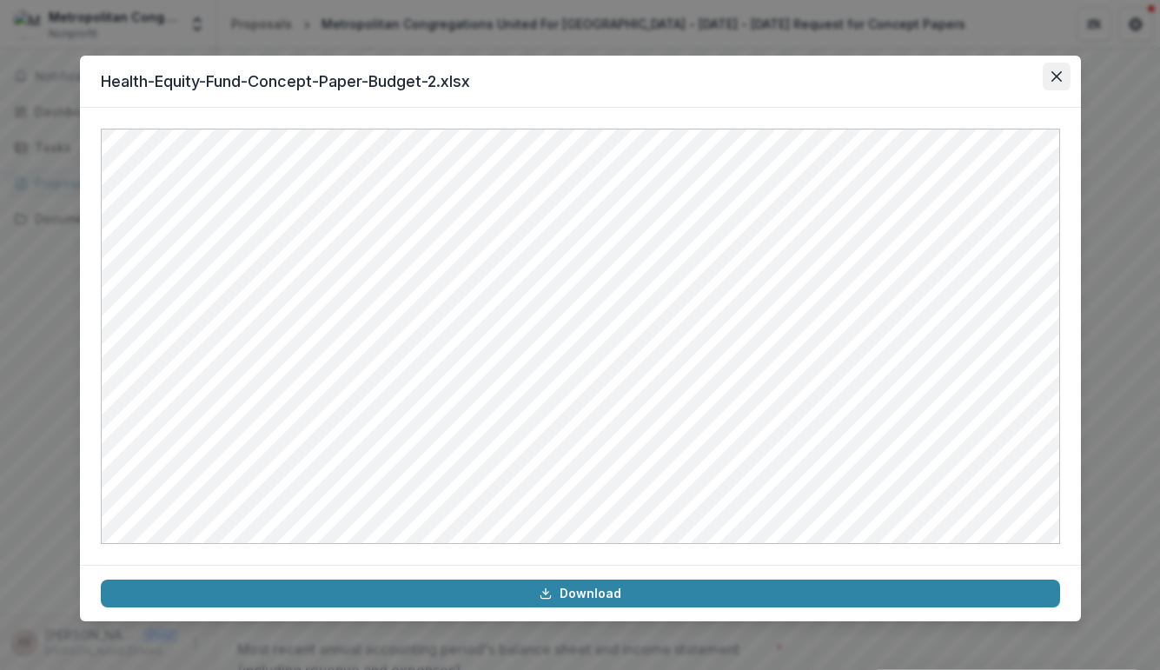
click at [1055, 76] on icon "Close" at bounding box center [1056, 76] width 10 height 10
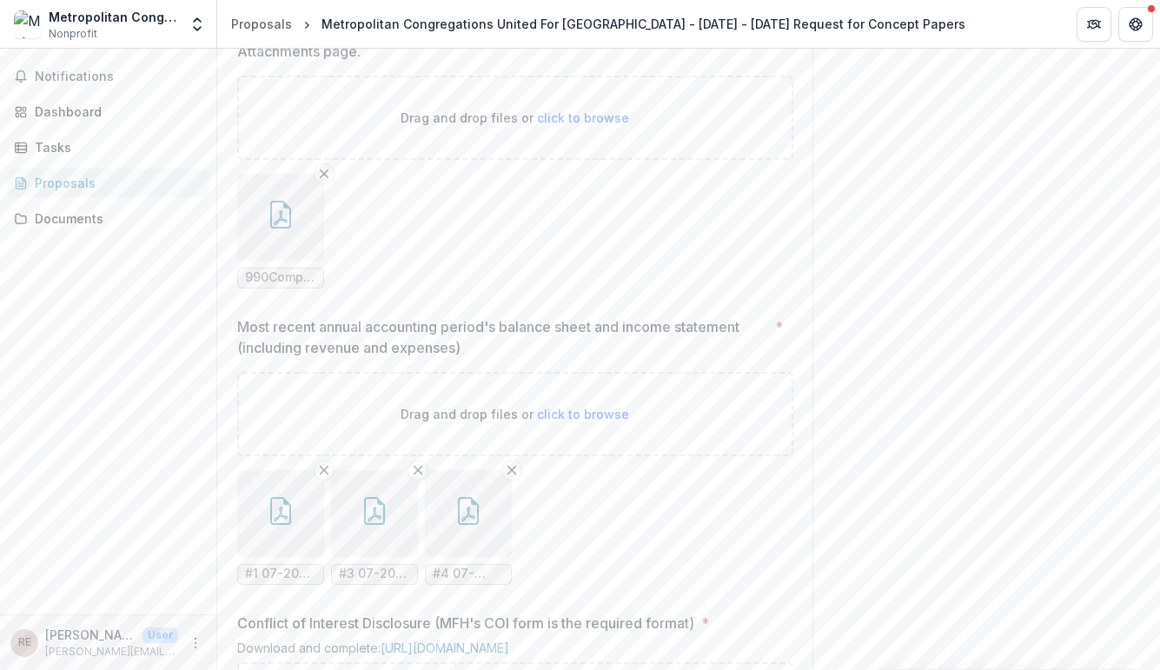
scroll to position [1539, 0]
drag, startPoint x: 1154, startPoint y: 427, endPoint x: 1153, endPoint y: 455, distance: 28.7
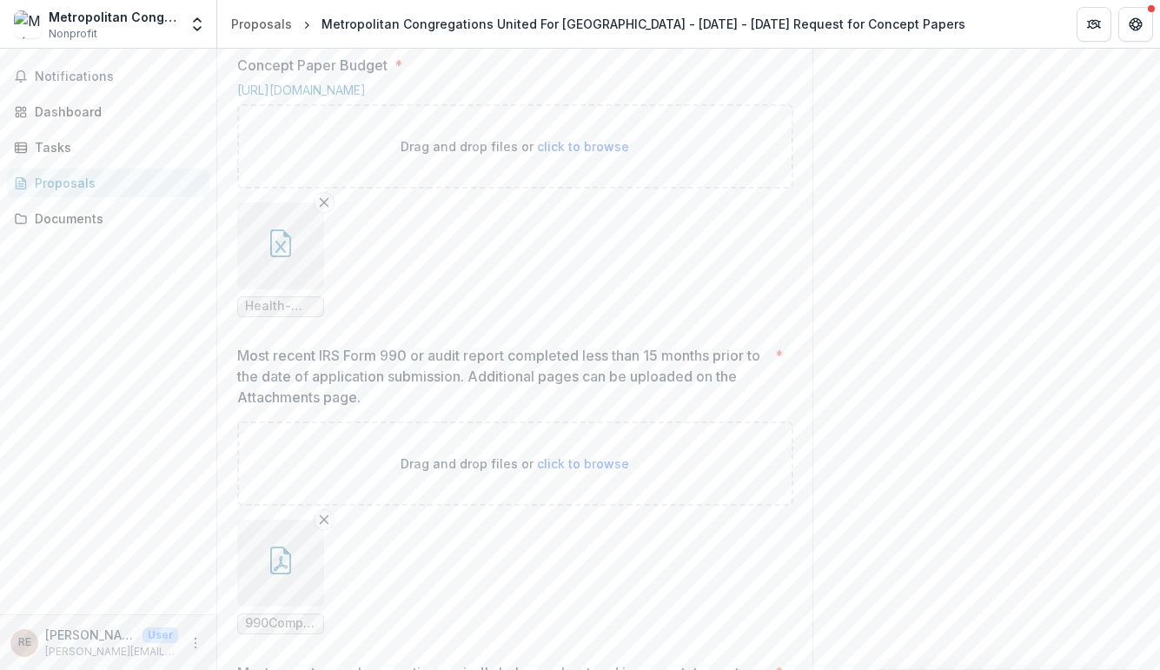
scroll to position [1193, 0]
click at [288, 288] on button "button" at bounding box center [280, 244] width 87 height 87
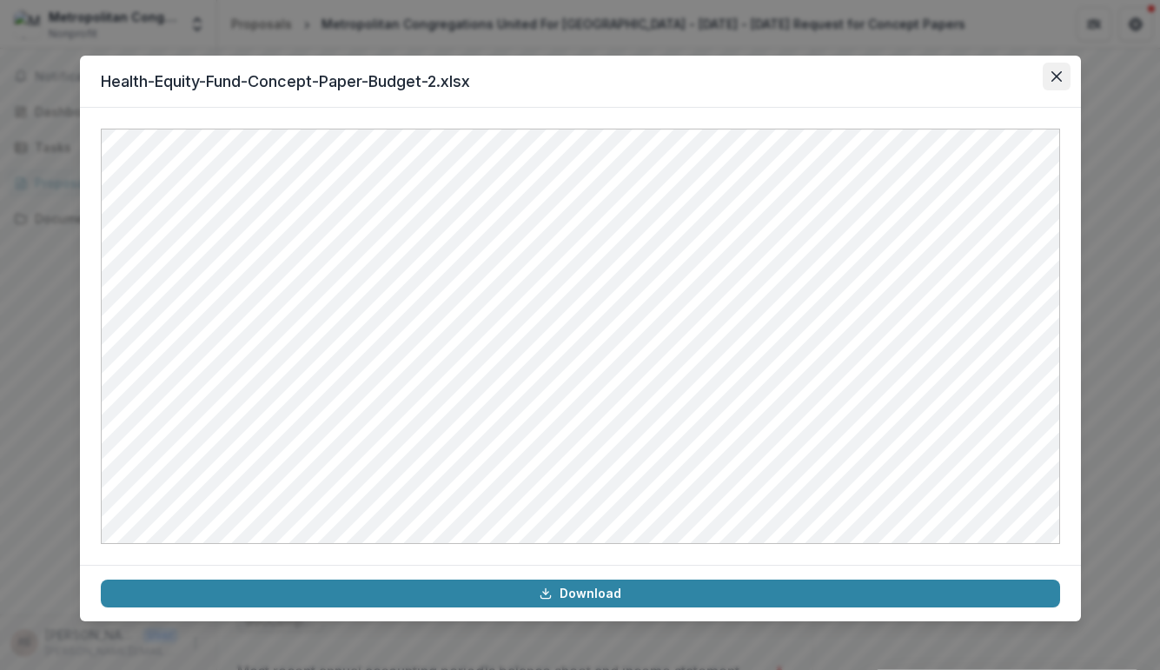
click at [1054, 66] on button "Close" at bounding box center [1057, 77] width 28 height 28
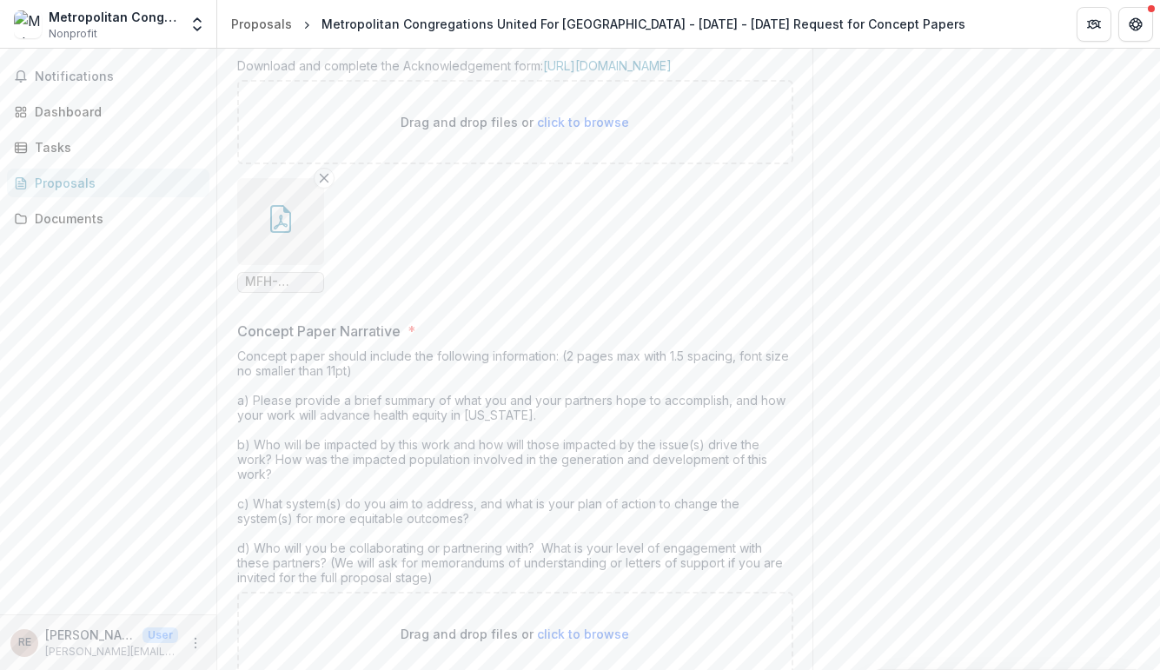
scroll to position [384, 0]
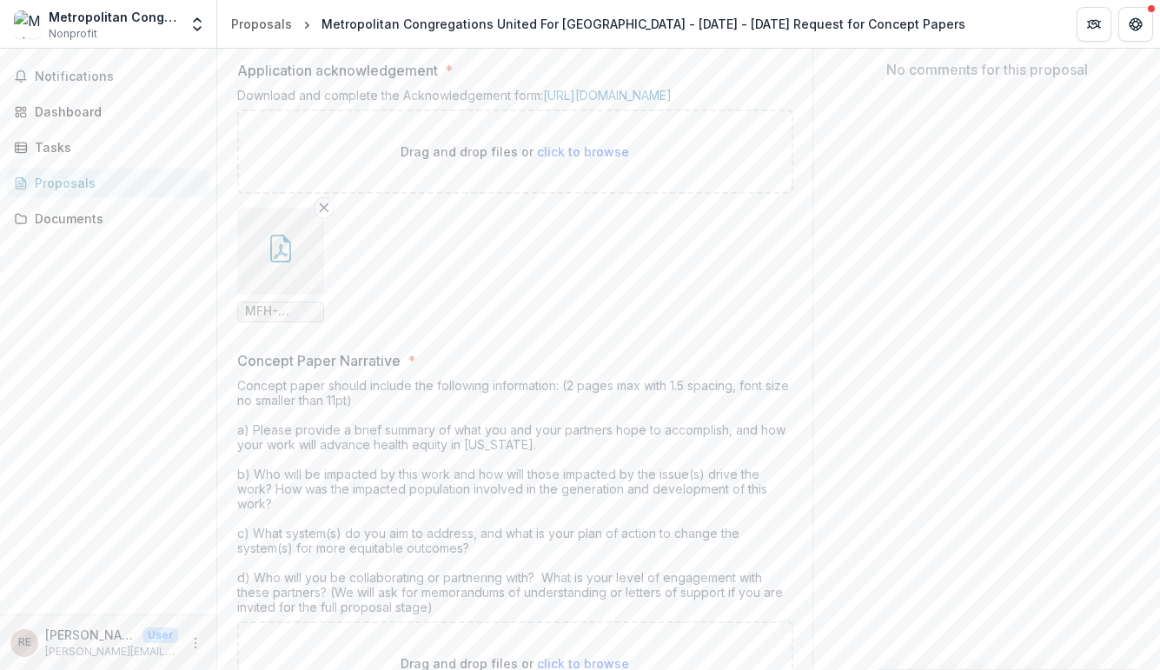
click at [275, 262] on icon "button" at bounding box center [281, 249] width 28 height 28
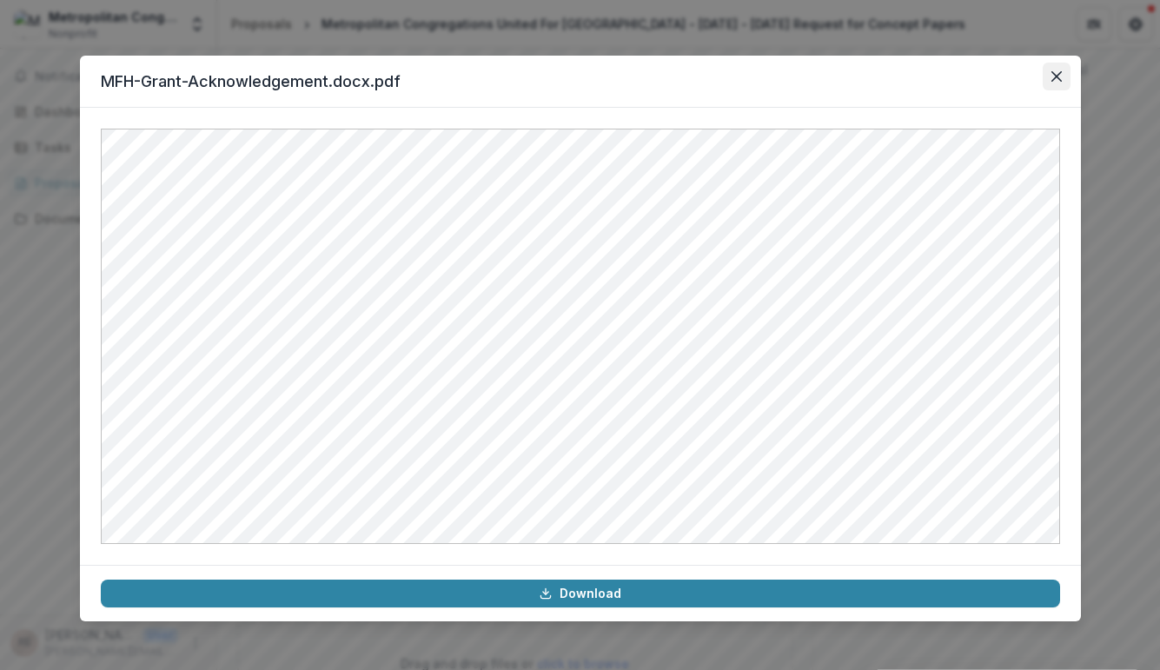
click at [1054, 72] on icon "Close" at bounding box center [1056, 76] width 10 height 10
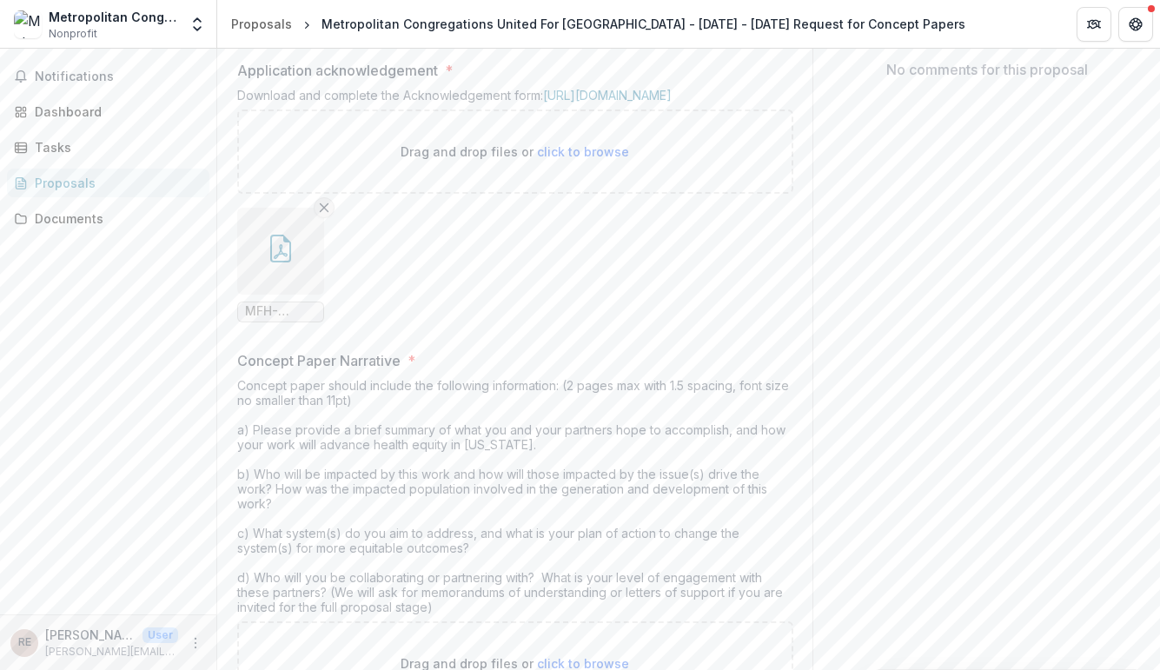
click at [322, 211] on line "Remove File" at bounding box center [324, 207] width 8 height 8
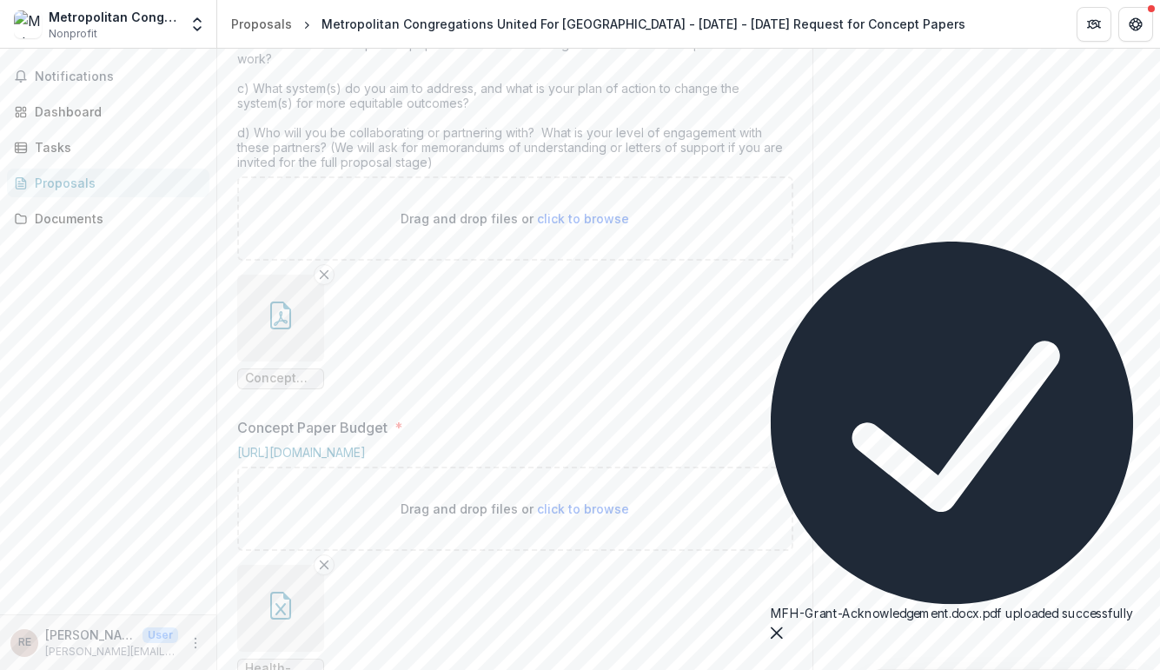
scroll to position [837, 0]
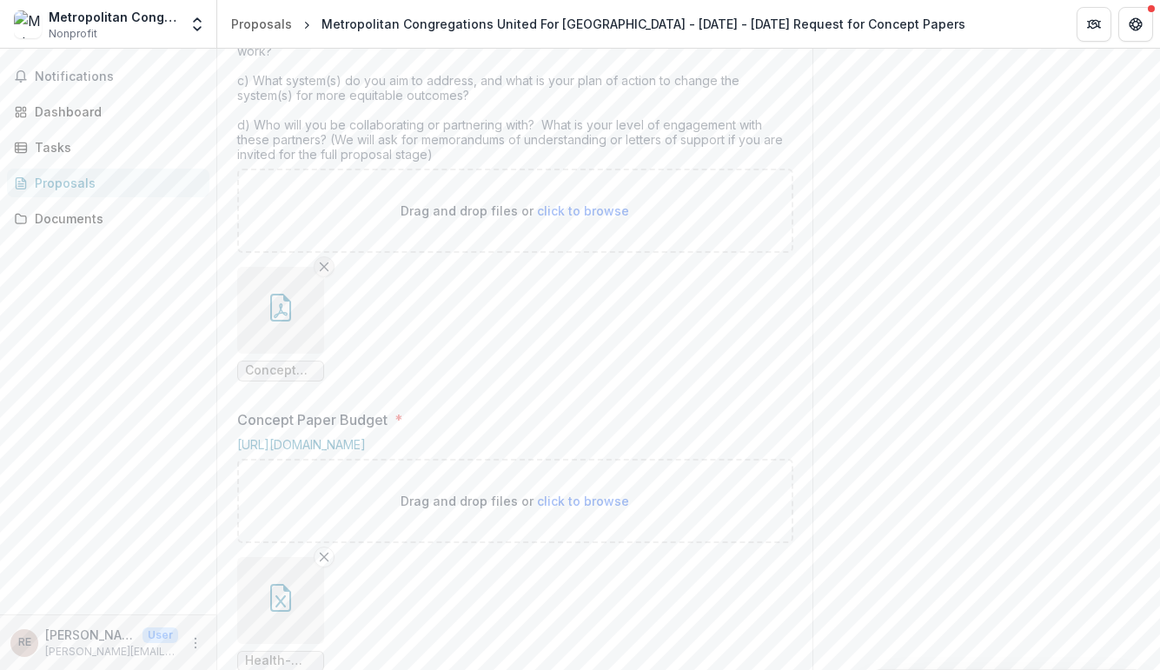
click at [317, 274] on icon "Remove File" at bounding box center [324, 267] width 14 height 14
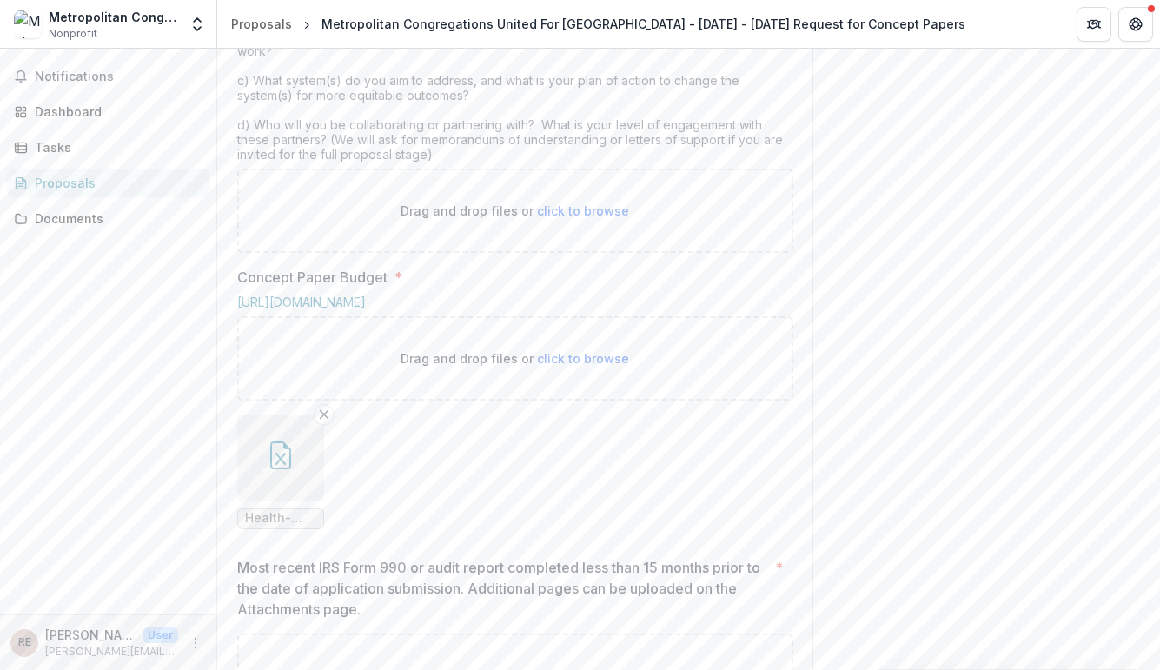
click at [561, 218] on span "click to browse" at bounding box center [583, 210] width 92 height 15
click at [194, 423] on div "Notifications Dashboard Tasks Proposals Documents" at bounding box center [108, 332] width 216 height 566
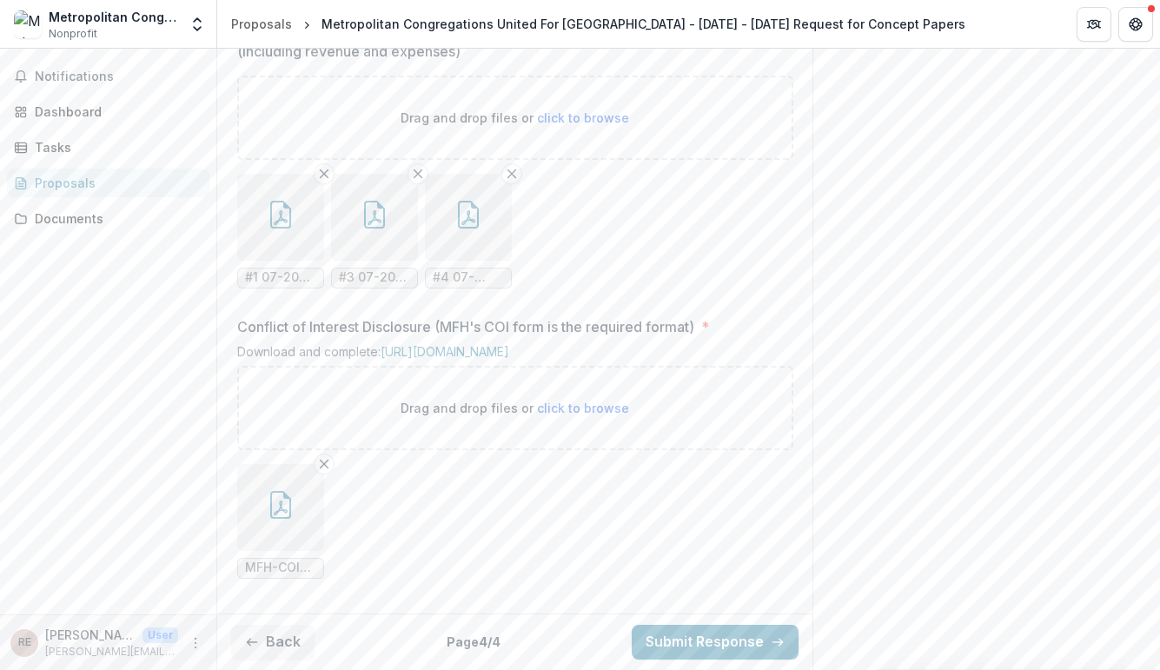
scroll to position [2008, 0]
click at [253, 222] on button "button" at bounding box center [280, 217] width 87 height 87
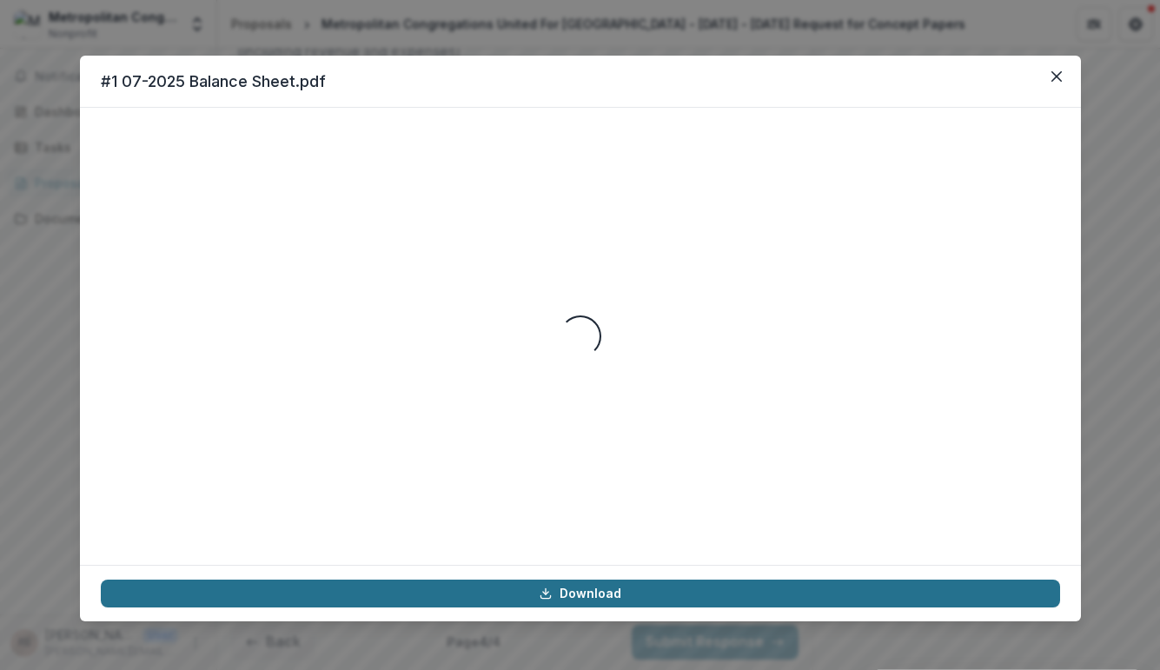
click at [620, 587] on link "Download" at bounding box center [580, 594] width 959 height 28
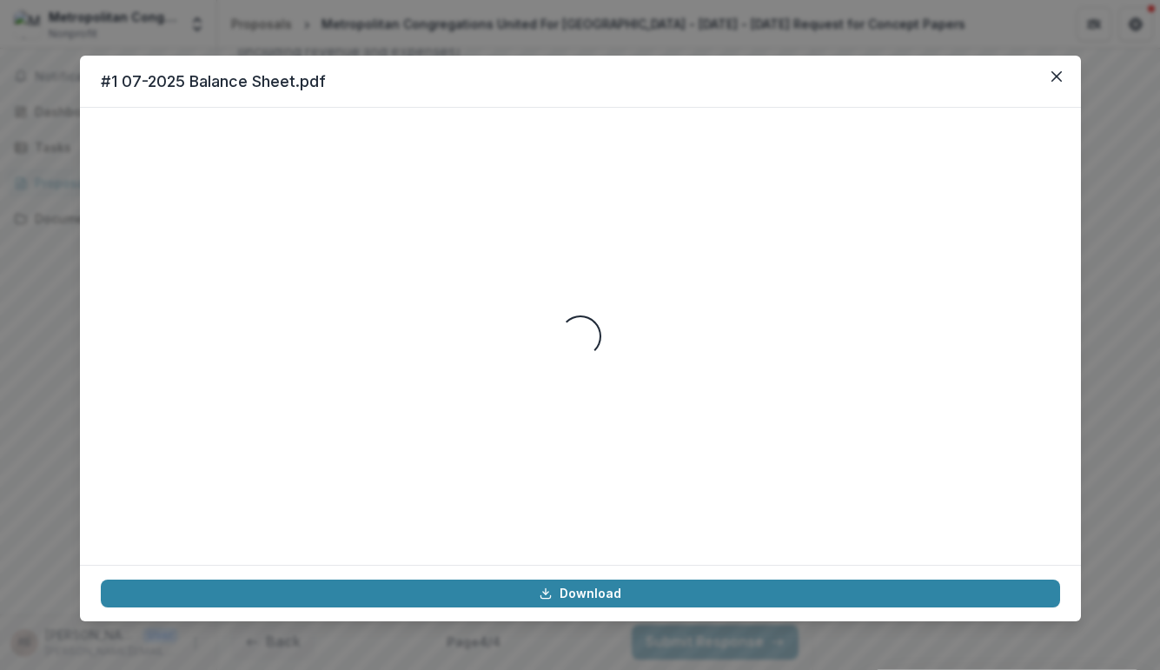
click at [124, 353] on div "Loading..." at bounding box center [580, 336] width 959 height 415
click at [1058, 81] on icon "Close" at bounding box center [1056, 76] width 10 height 10
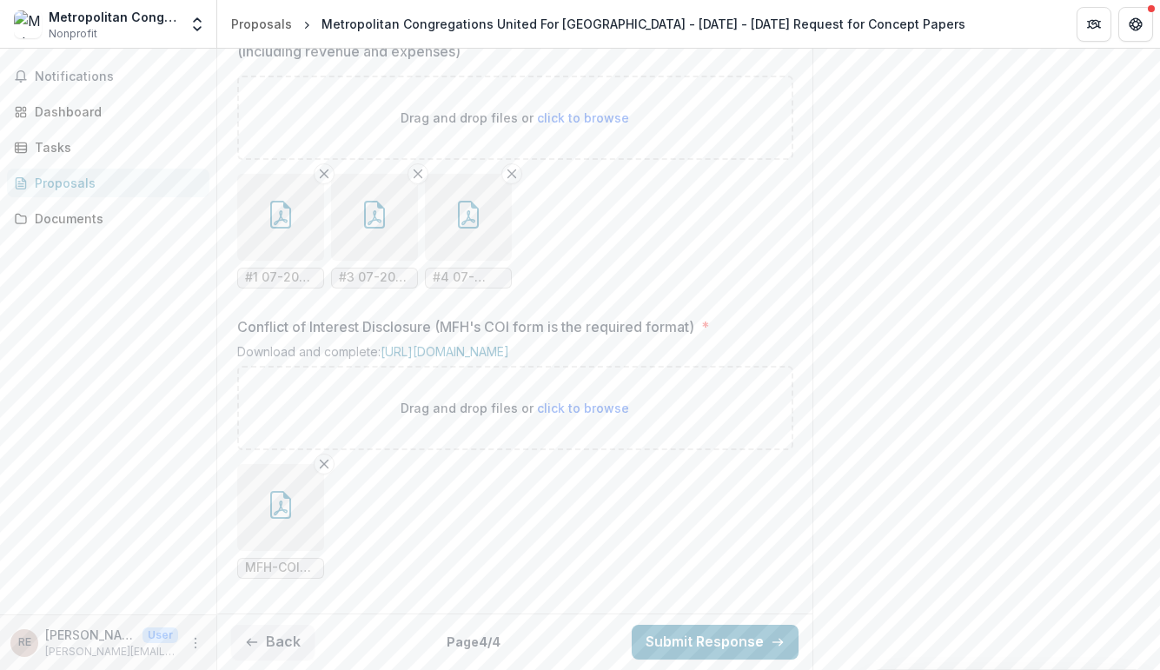
click at [375, 201] on icon "button" at bounding box center [375, 215] width 28 height 28
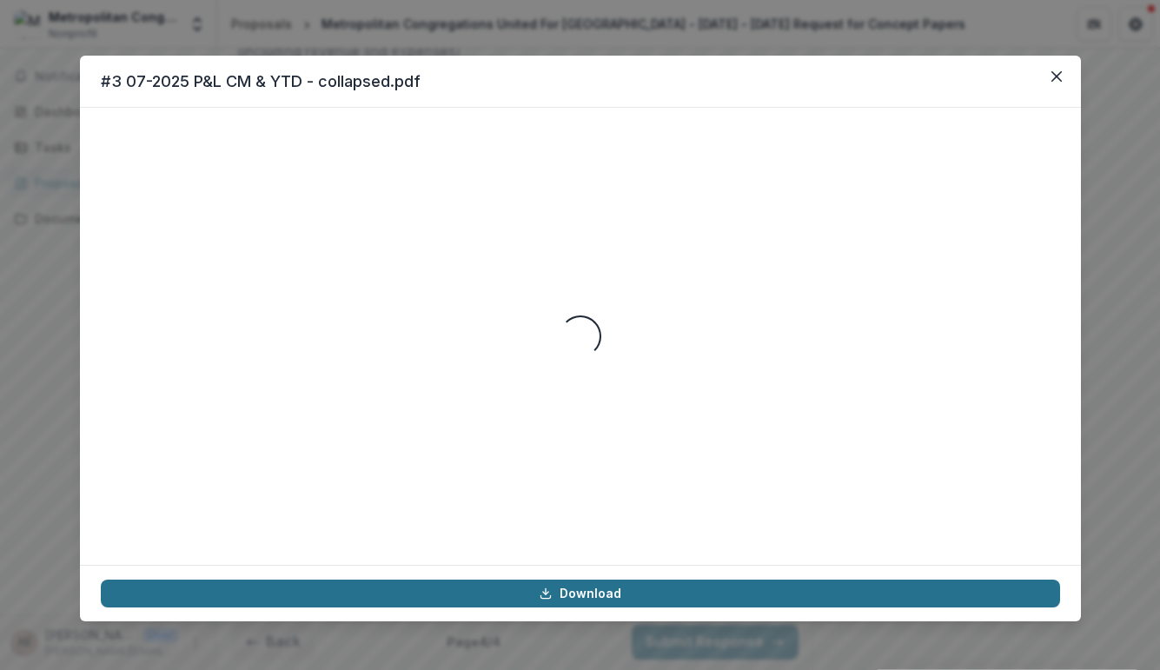
click at [561, 592] on link "Download" at bounding box center [580, 594] width 959 height 28
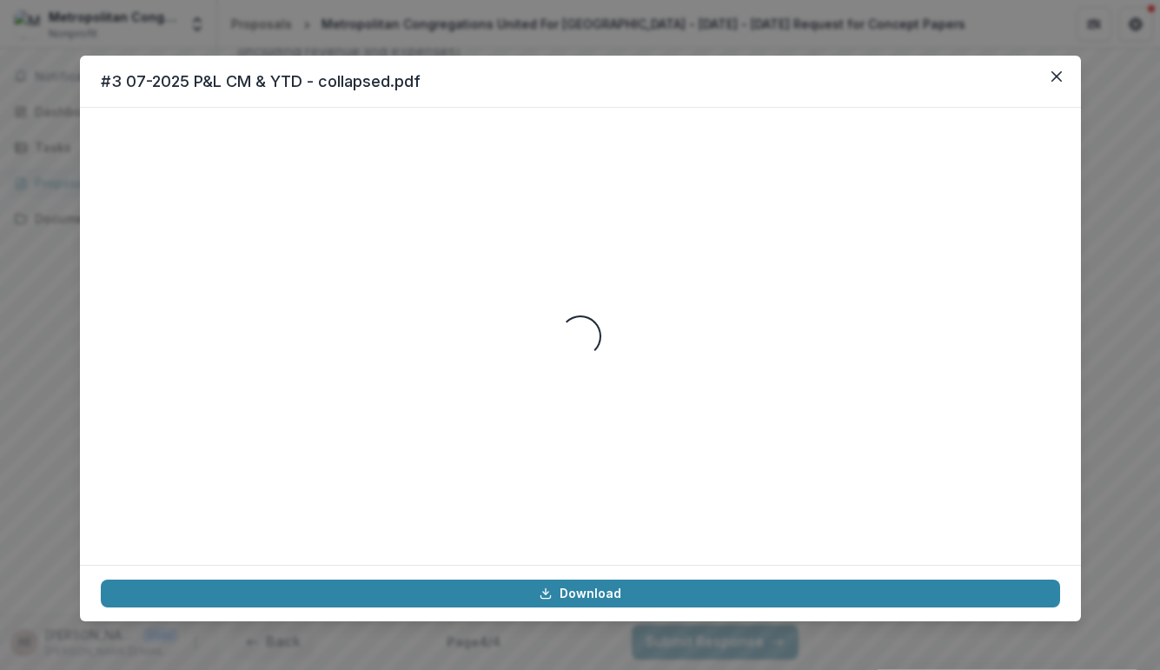
click at [208, 254] on div "Loading..." at bounding box center [580, 336] width 959 height 415
click at [1053, 78] on icon "Close" at bounding box center [1056, 76] width 10 height 10
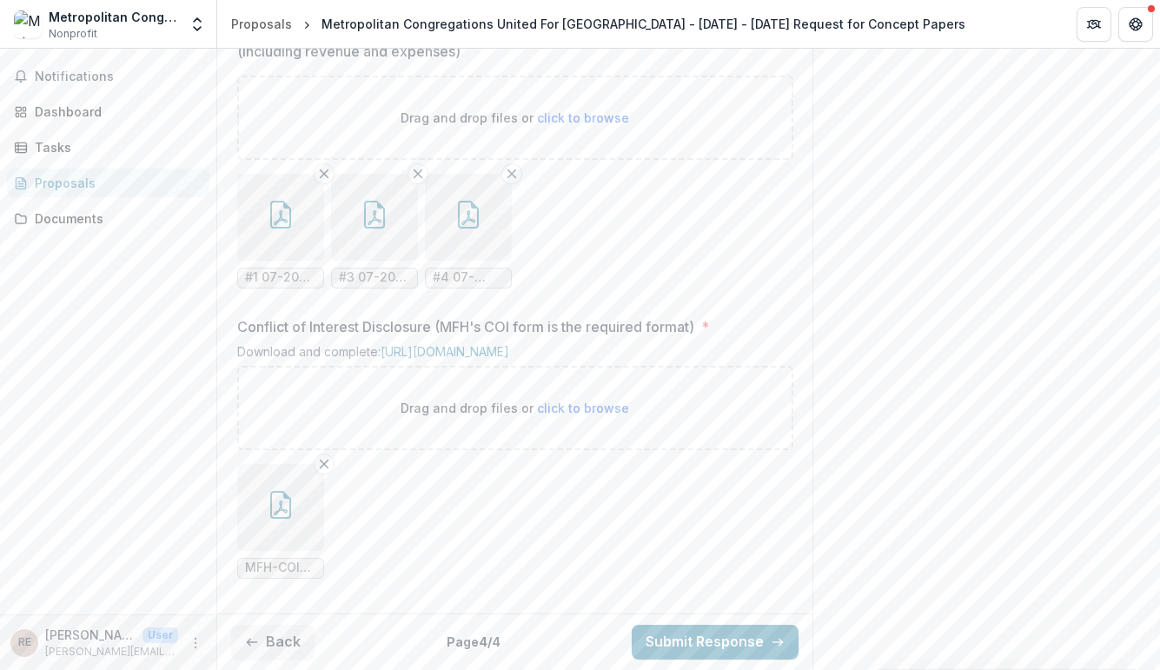
click at [472, 215] on button "button" at bounding box center [468, 217] width 87 height 87
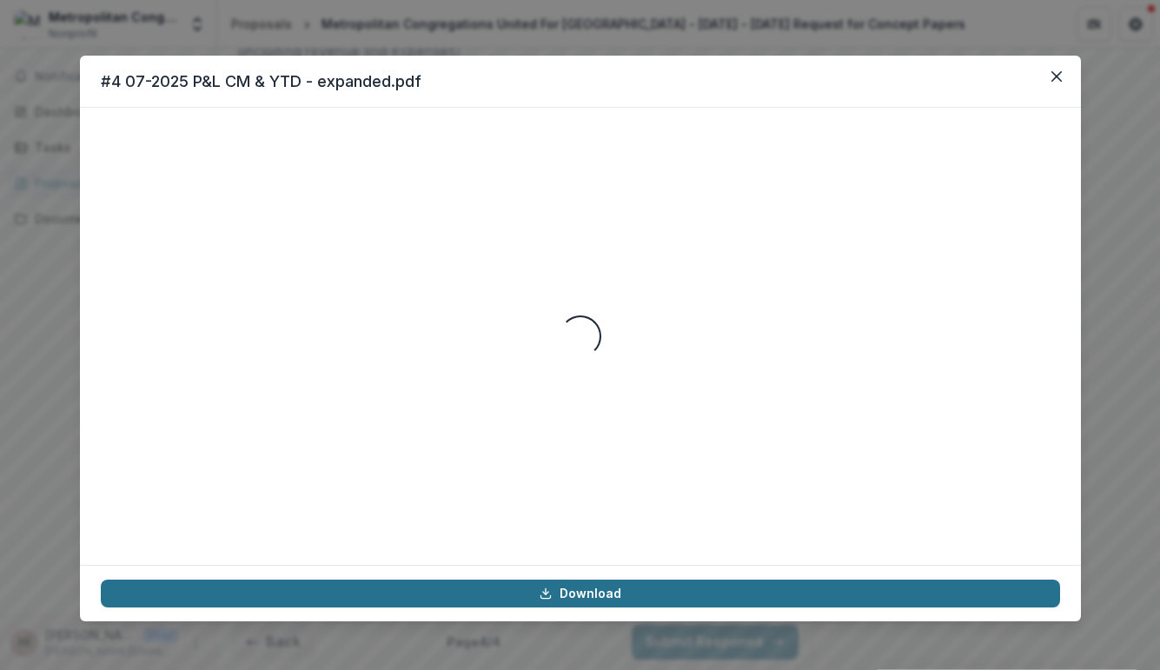
click at [611, 593] on link "Download" at bounding box center [580, 594] width 959 height 28
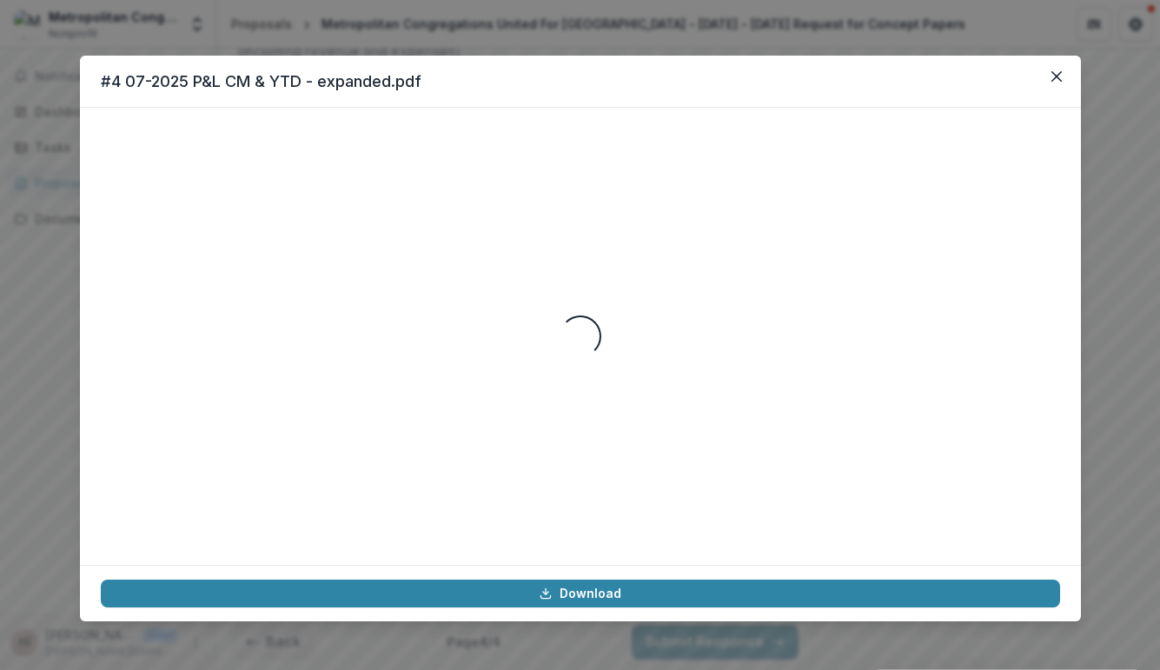
click at [56, 308] on div "#4 07-2025 P&L CM & YTD - expanded.pdf Loading... Download" at bounding box center [580, 335] width 1160 height 670
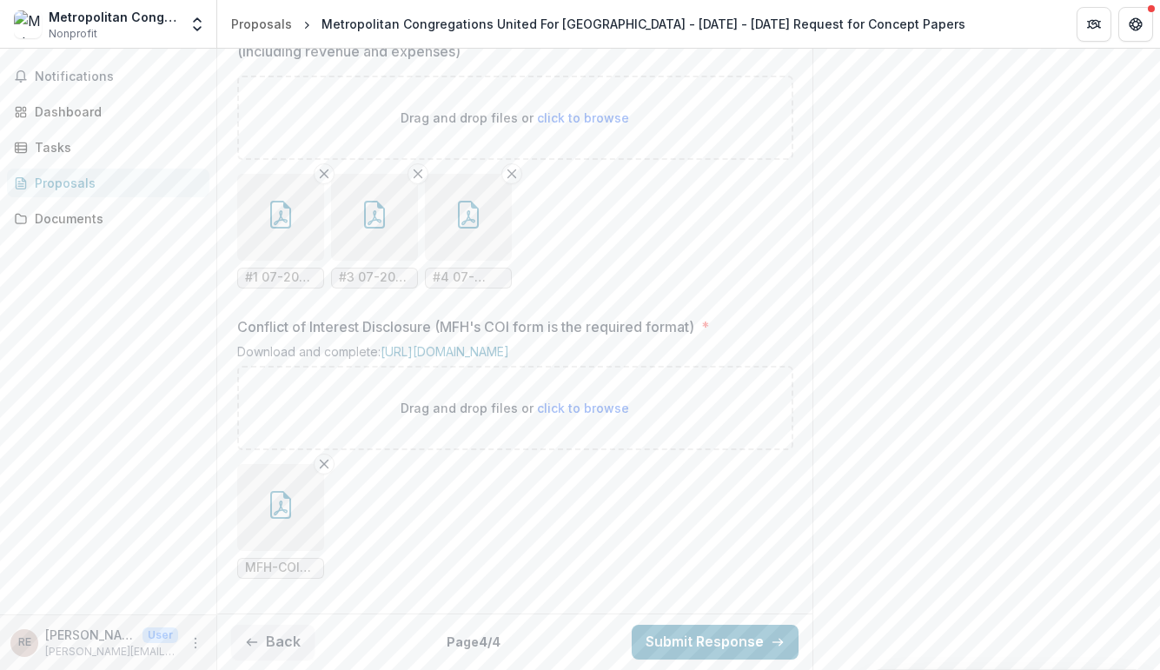
click at [267, 519] on icon "button" at bounding box center [281, 505] width 28 height 28
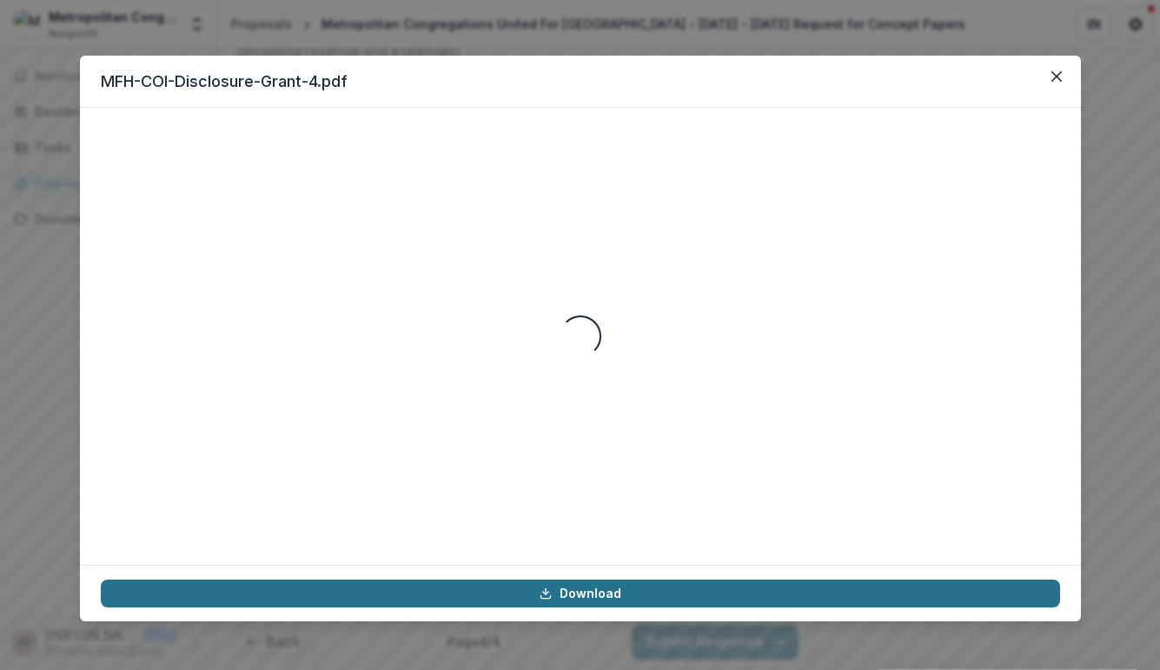
click at [481, 589] on link "Download" at bounding box center [580, 594] width 959 height 28
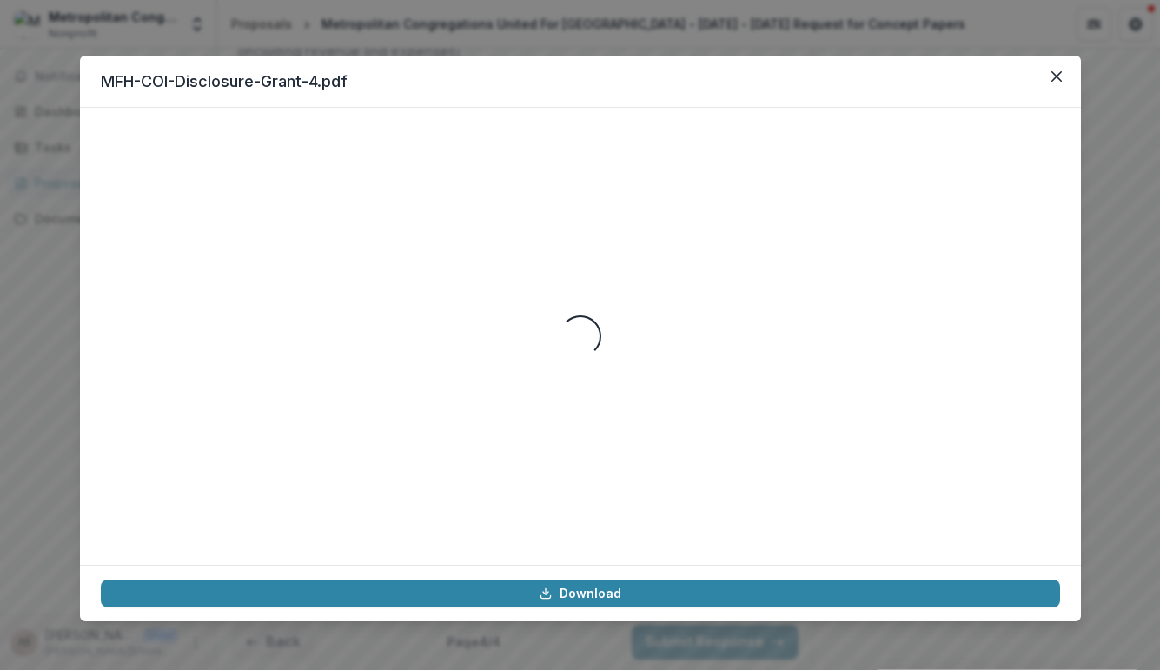
click at [50, 390] on div "MFH-COI-Disclosure-Grant-4.pdf Loading... Download" at bounding box center [580, 335] width 1160 height 670
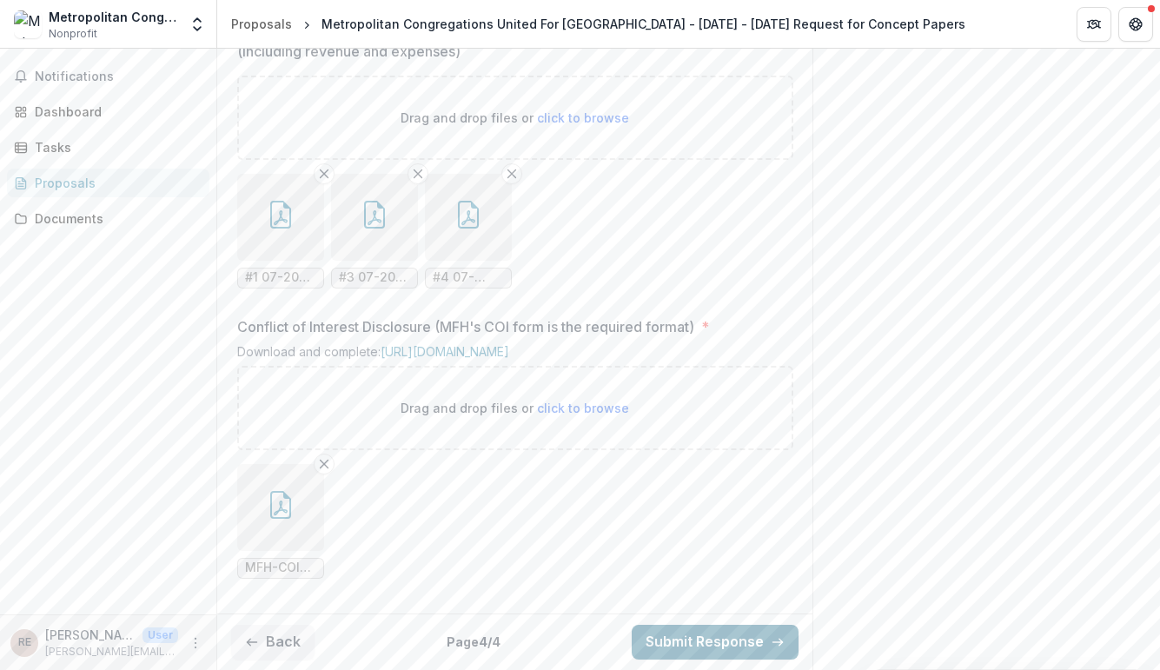
click at [712, 640] on button "Submit Response" at bounding box center [715, 642] width 167 height 35
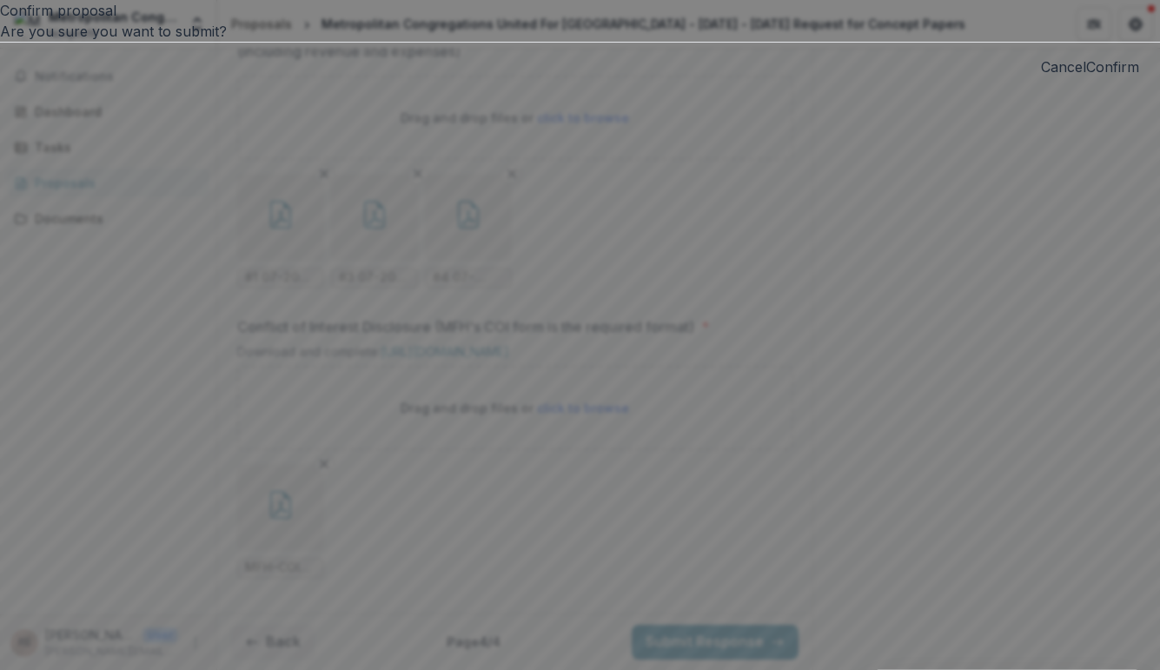
click at [1086, 77] on button "Confirm" at bounding box center [1112, 66] width 53 height 21
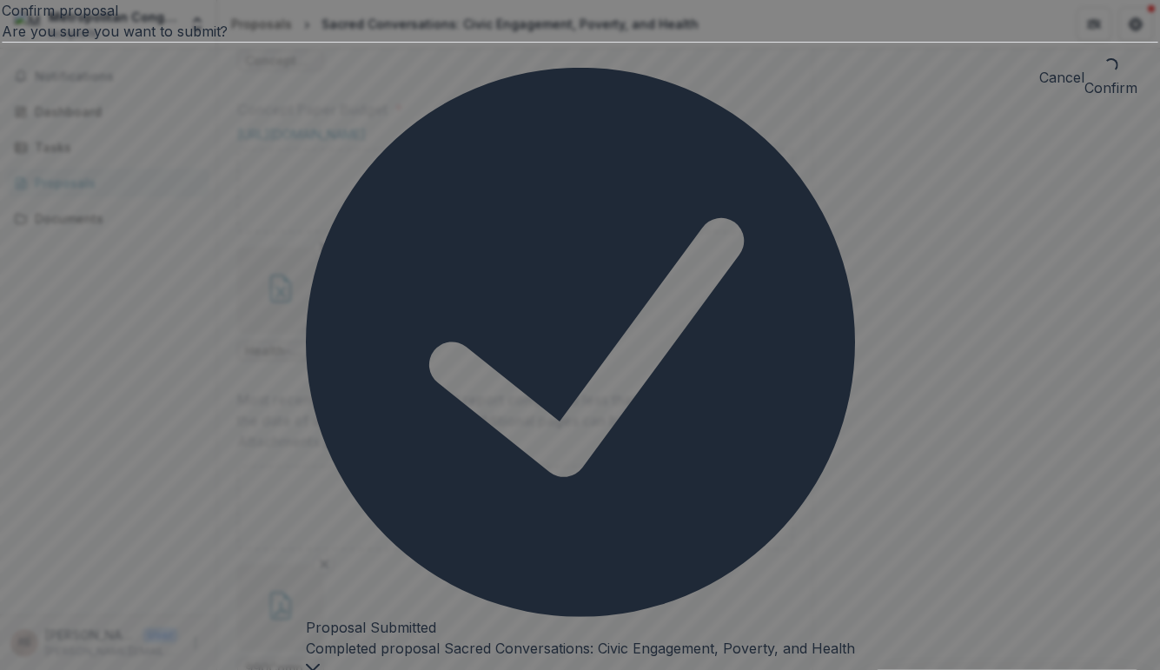
scroll to position [2030, 0]
